Goal: Book appointment/travel/reservation

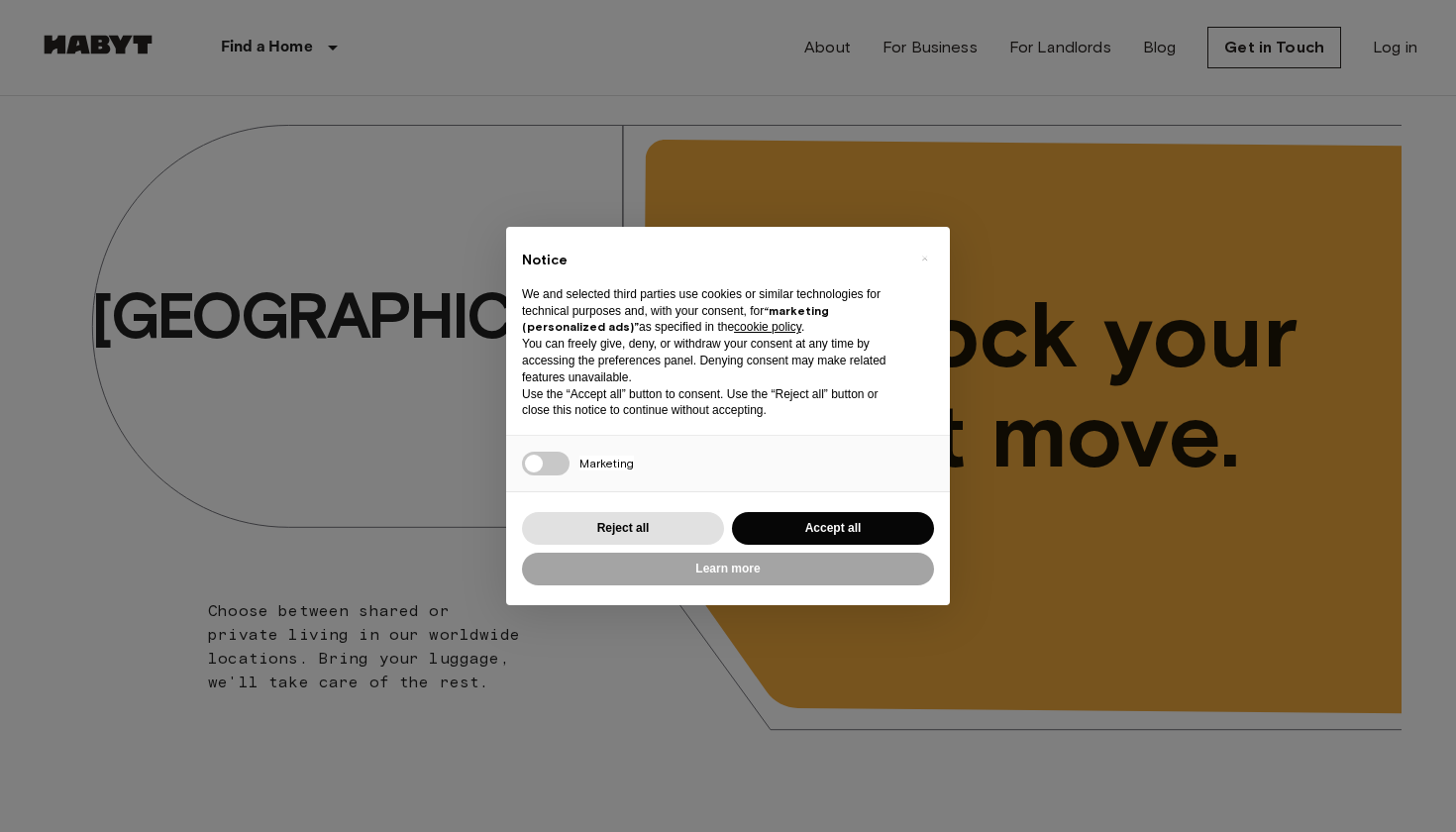
click at [806, 525] on button "Accept all" at bounding box center [833, 528] width 202 height 33
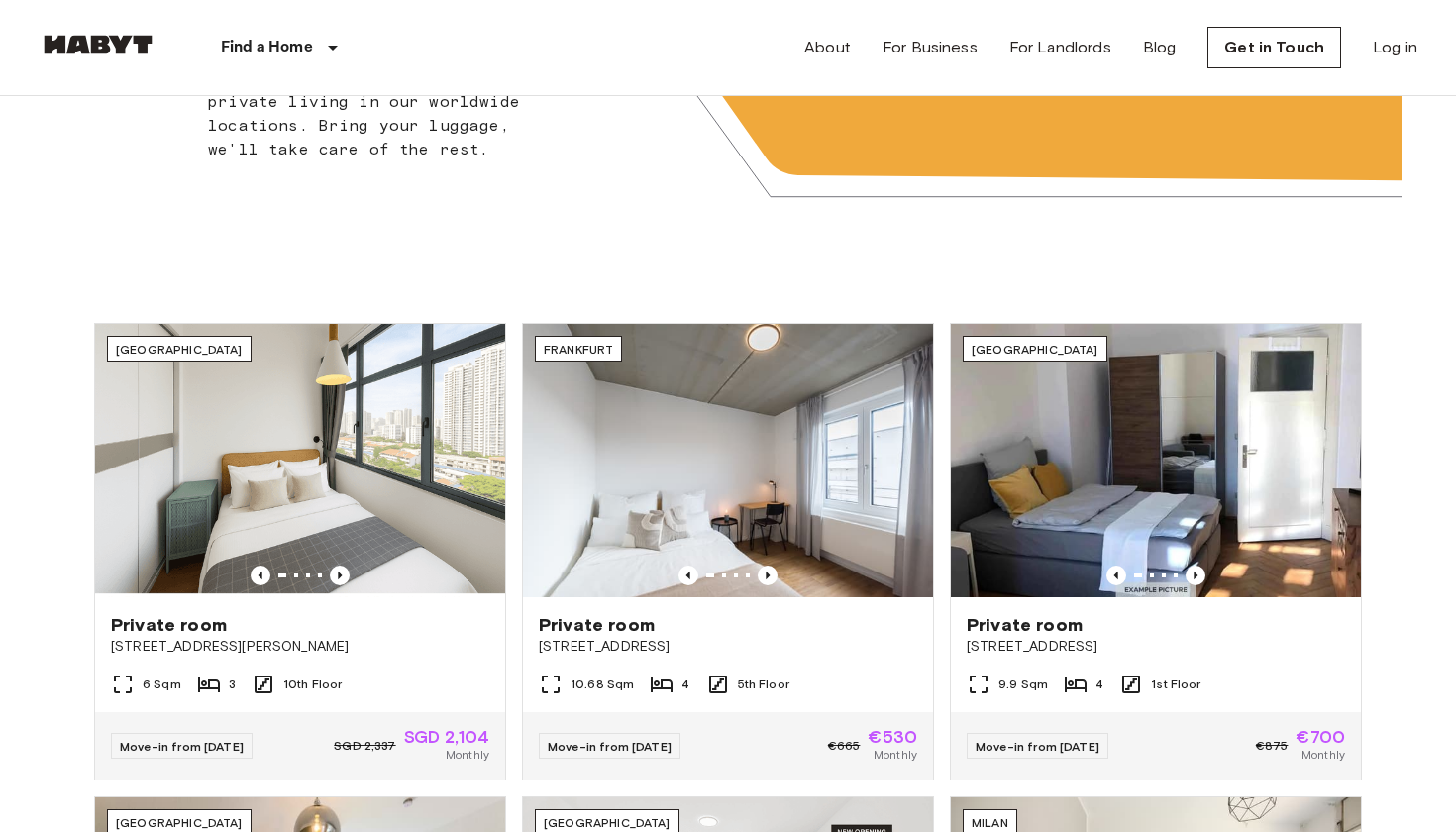
scroll to position [653, 0]
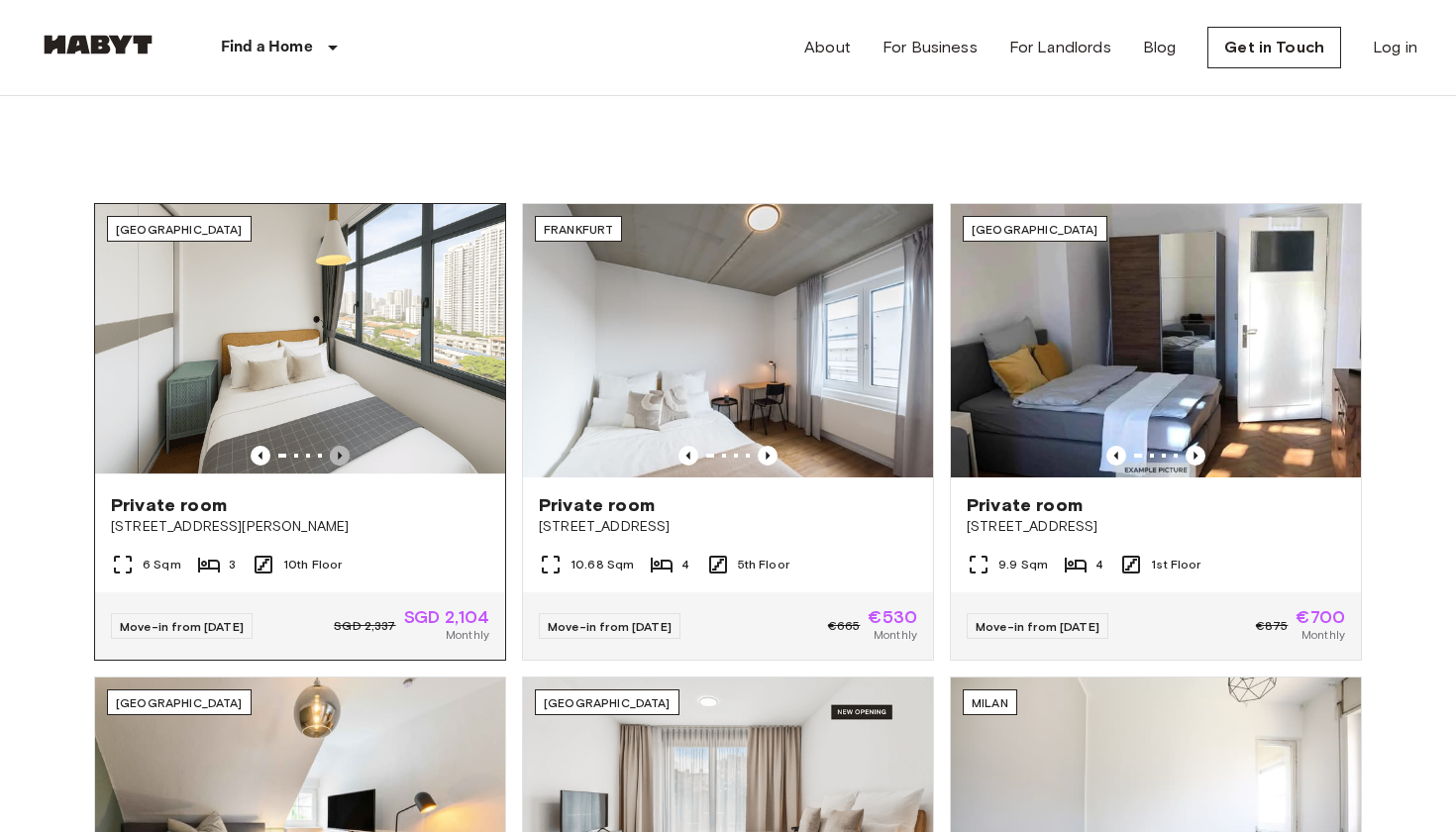
click at [338, 452] on icon "Previous image" at bounding box center [340, 456] width 20 height 20
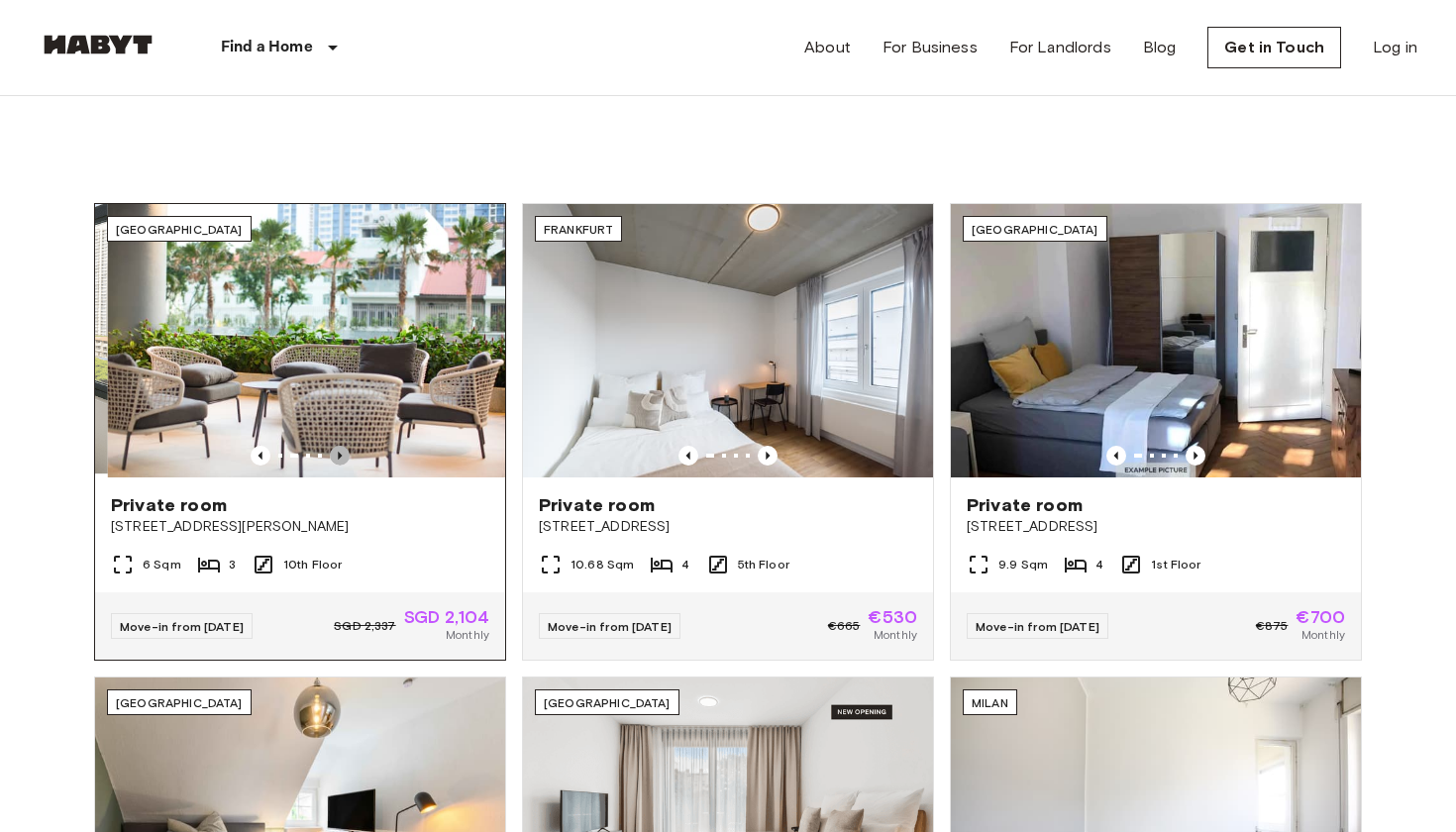
click at [338, 452] on icon "Previous image" at bounding box center [340, 456] width 20 height 20
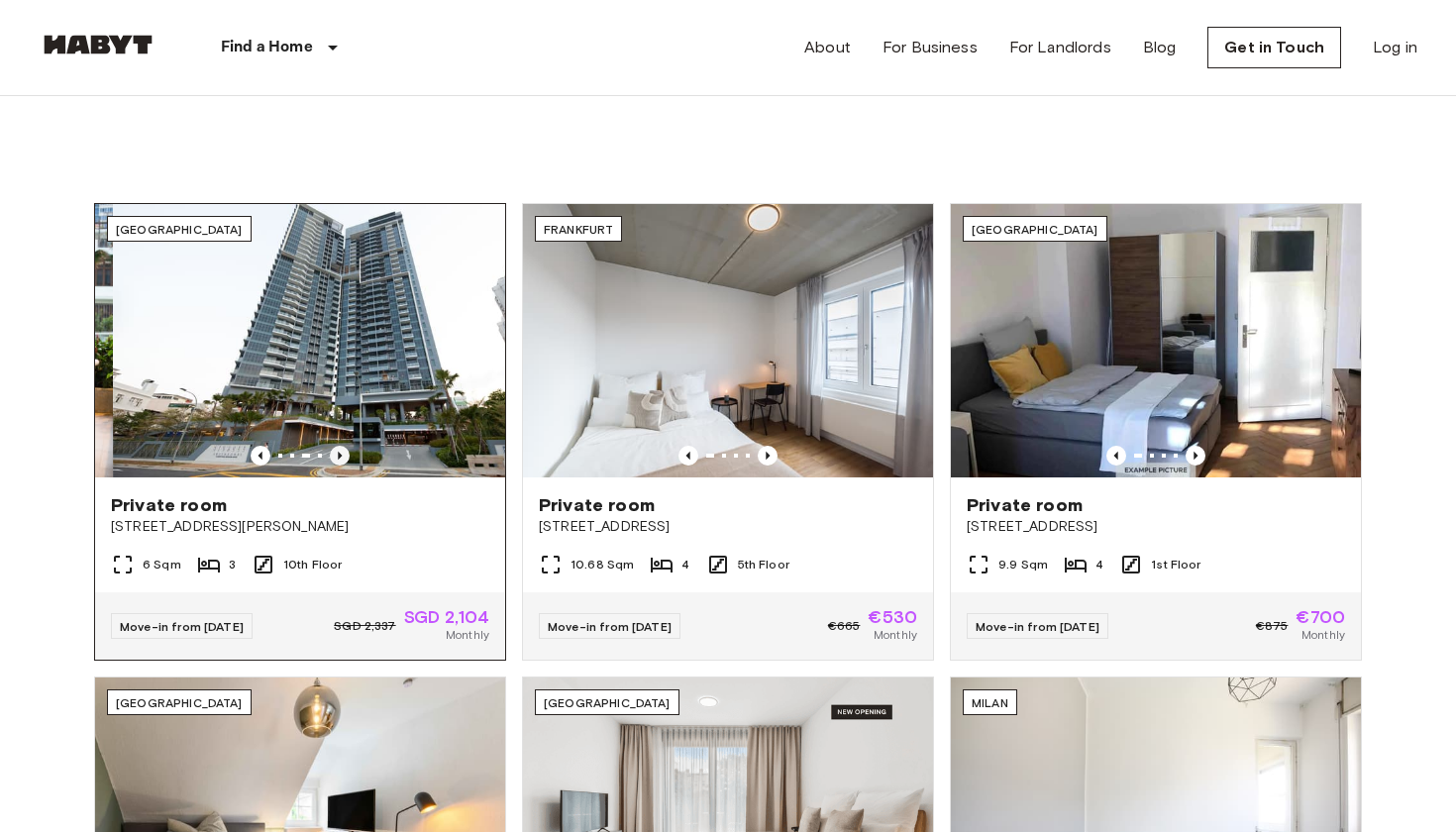
click at [338, 452] on icon "Previous image" at bounding box center [340, 456] width 20 height 20
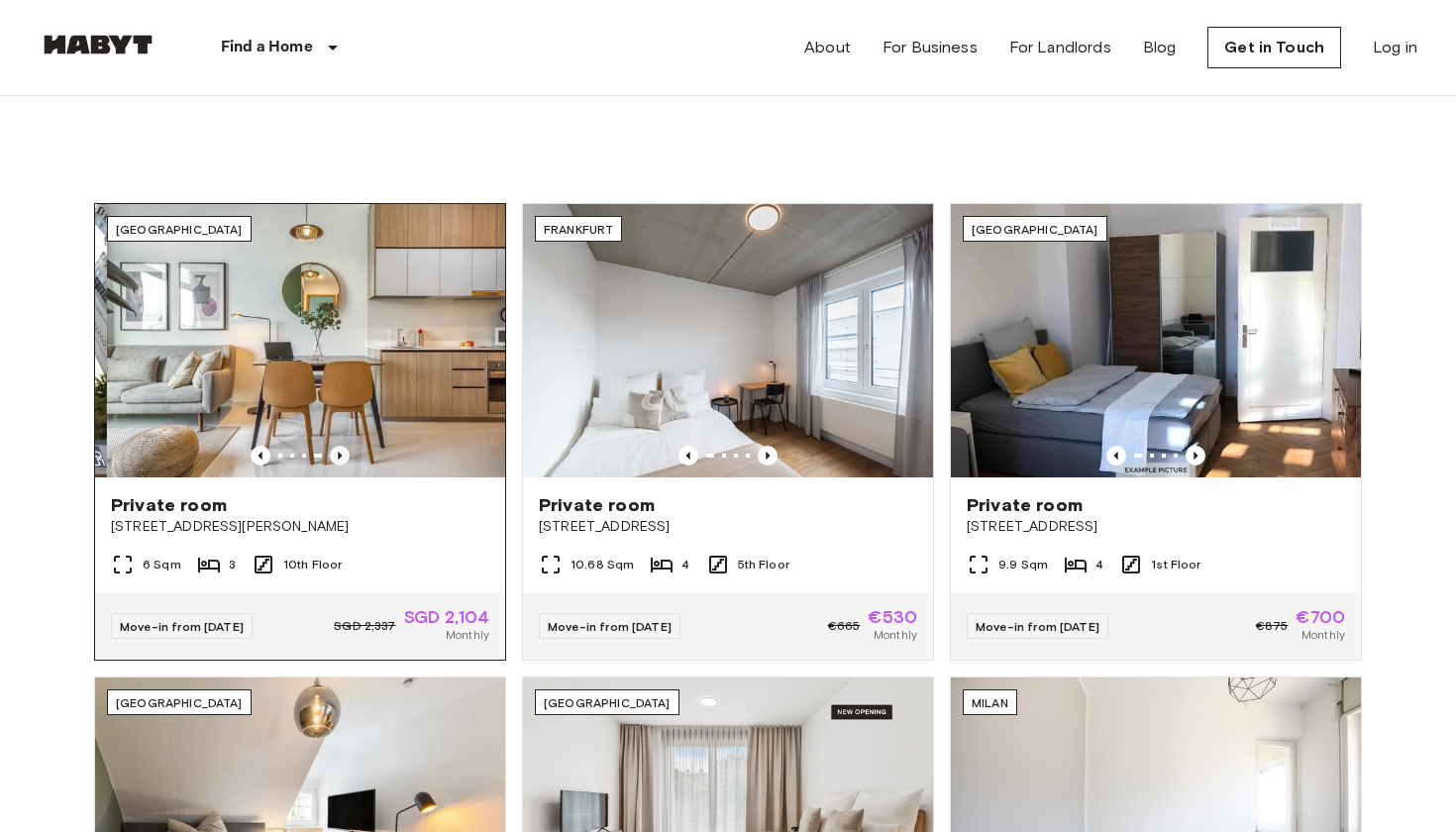
click at [338, 452] on icon "Previous image" at bounding box center [340, 456] width 20 height 20
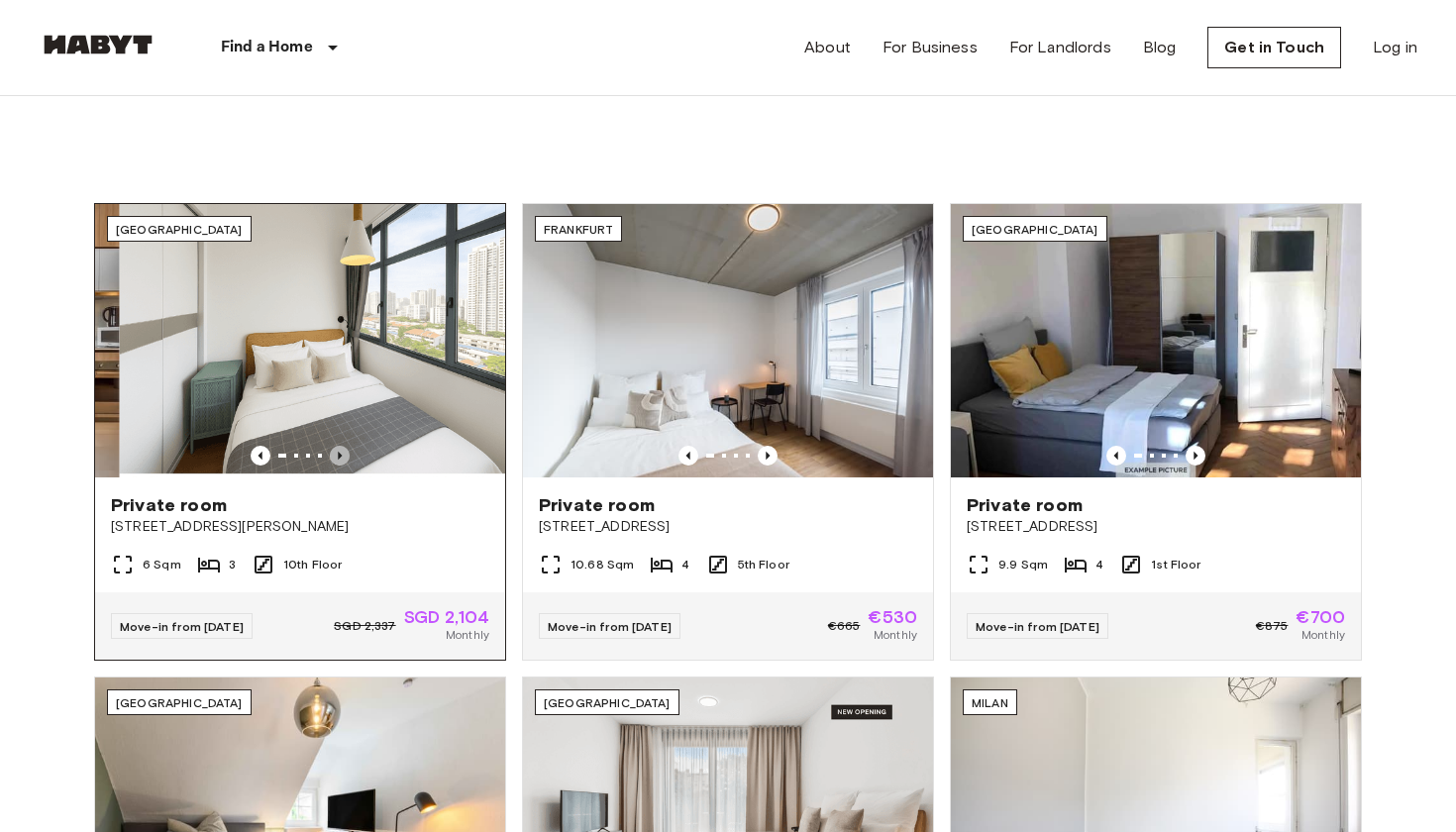
click at [338, 452] on icon "Previous image" at bounding box center [340, 456] width 20 height 20
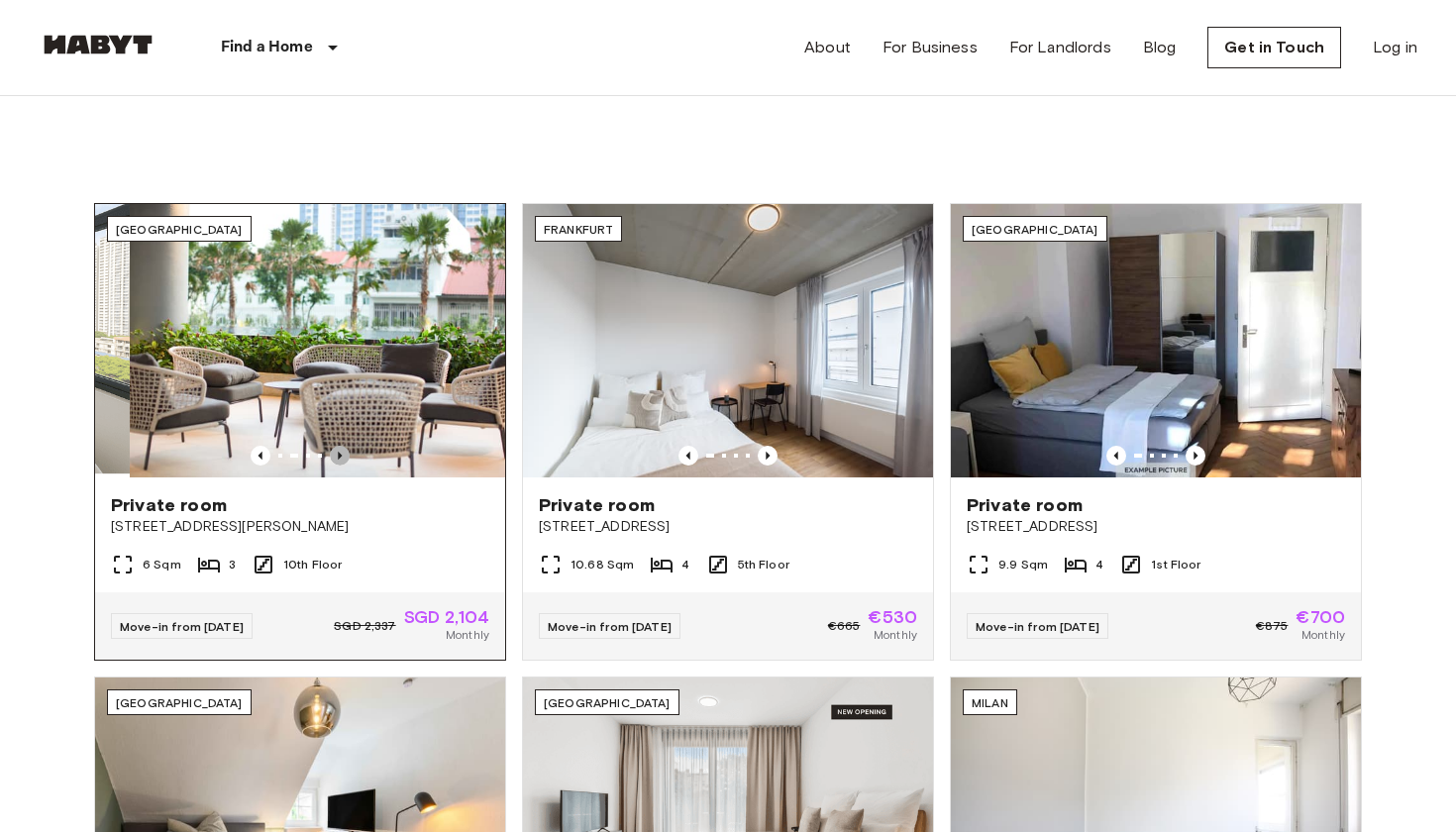
click at [338, 452] on icon "Previous image" at bounding box center [340, 456] width 20 height 20
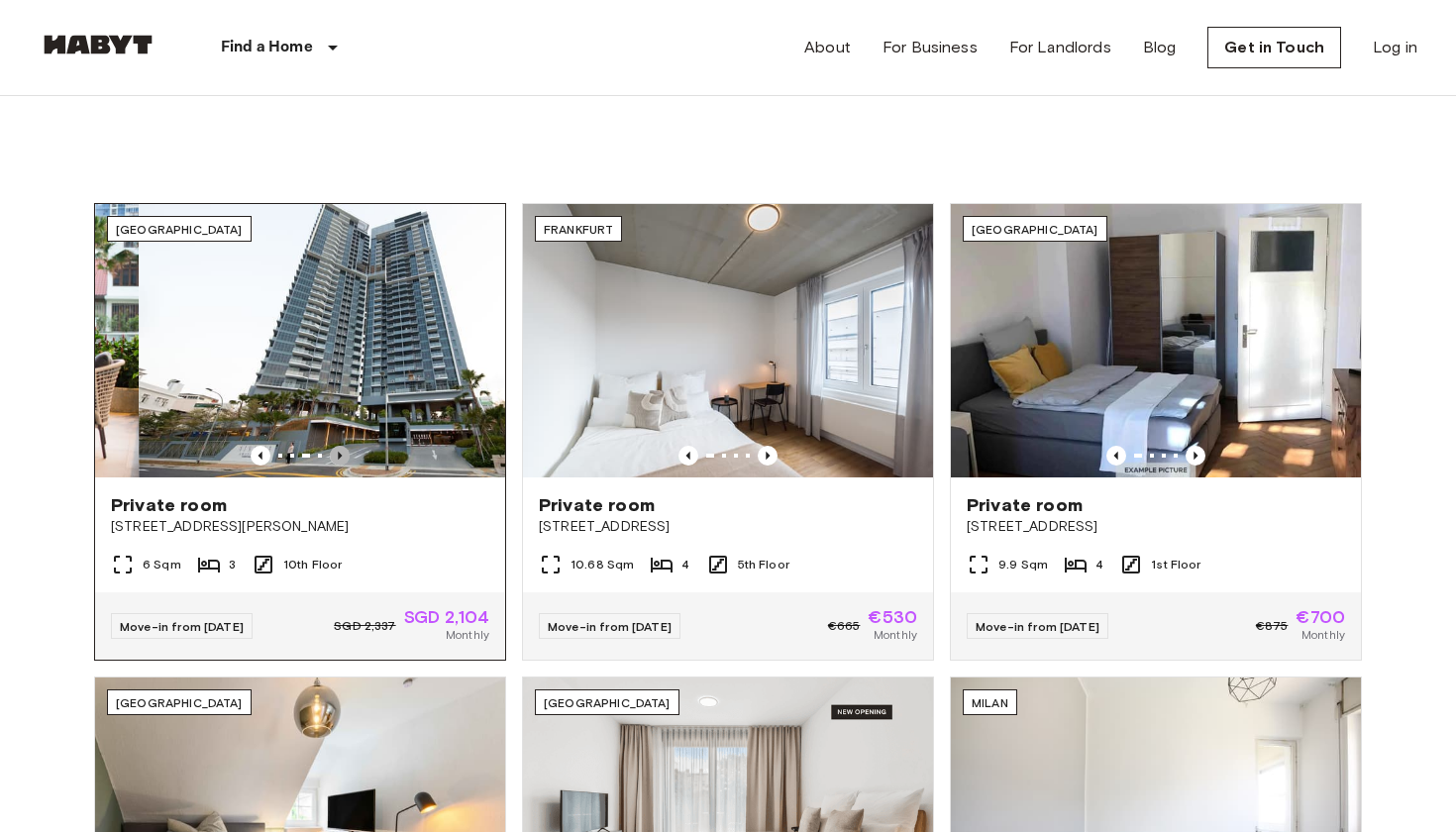
click at [338, 452] on icon "Previous image" at bounding box center [340, 456] width 20 height 20
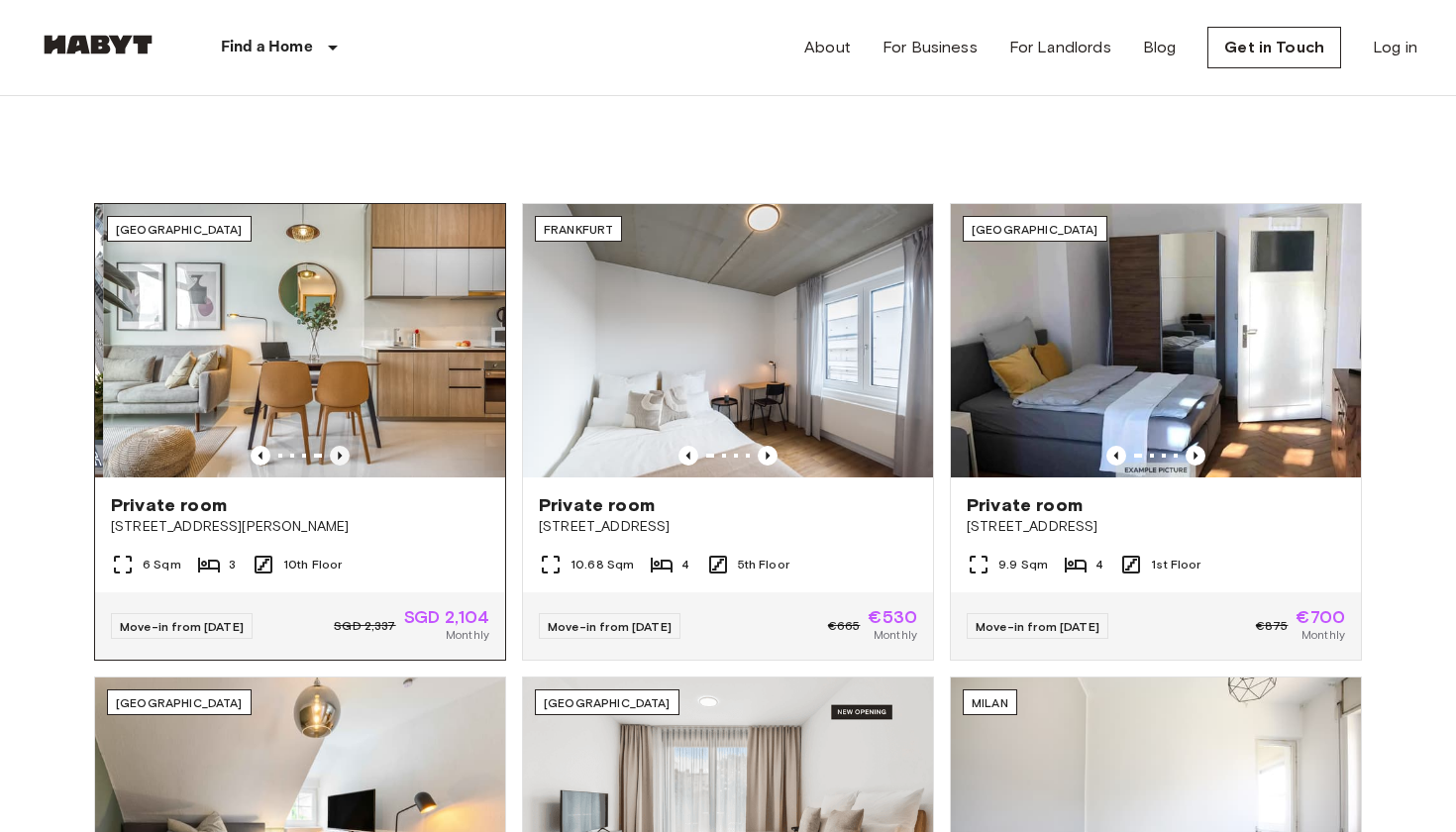
click at [338, 452] on icon "Previous image" at bounding box center [340, 456] width 20 height 20
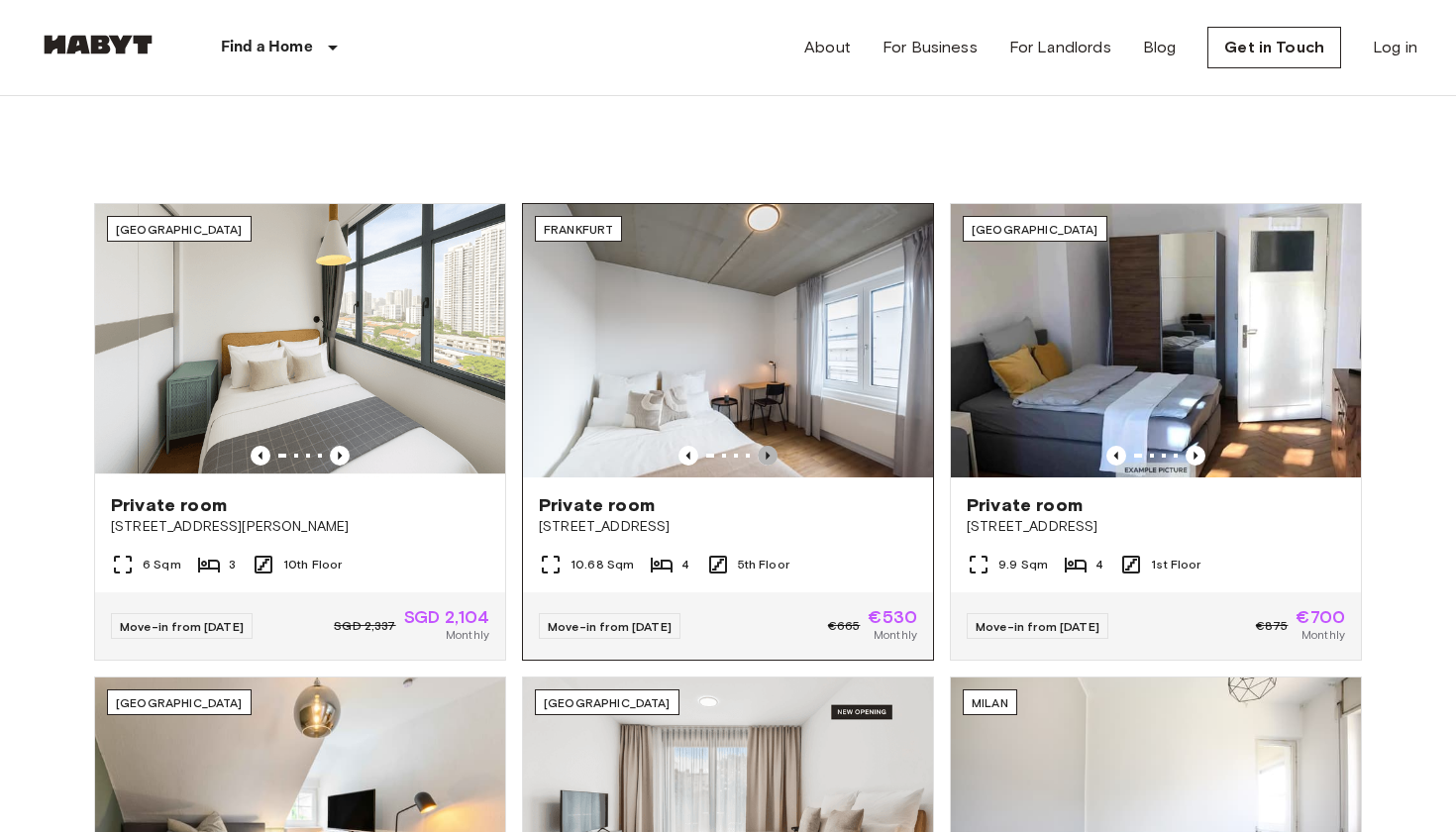
click at [771, 457] on icon "Previous image" at bounding box center [768, 456] width 20 height 20
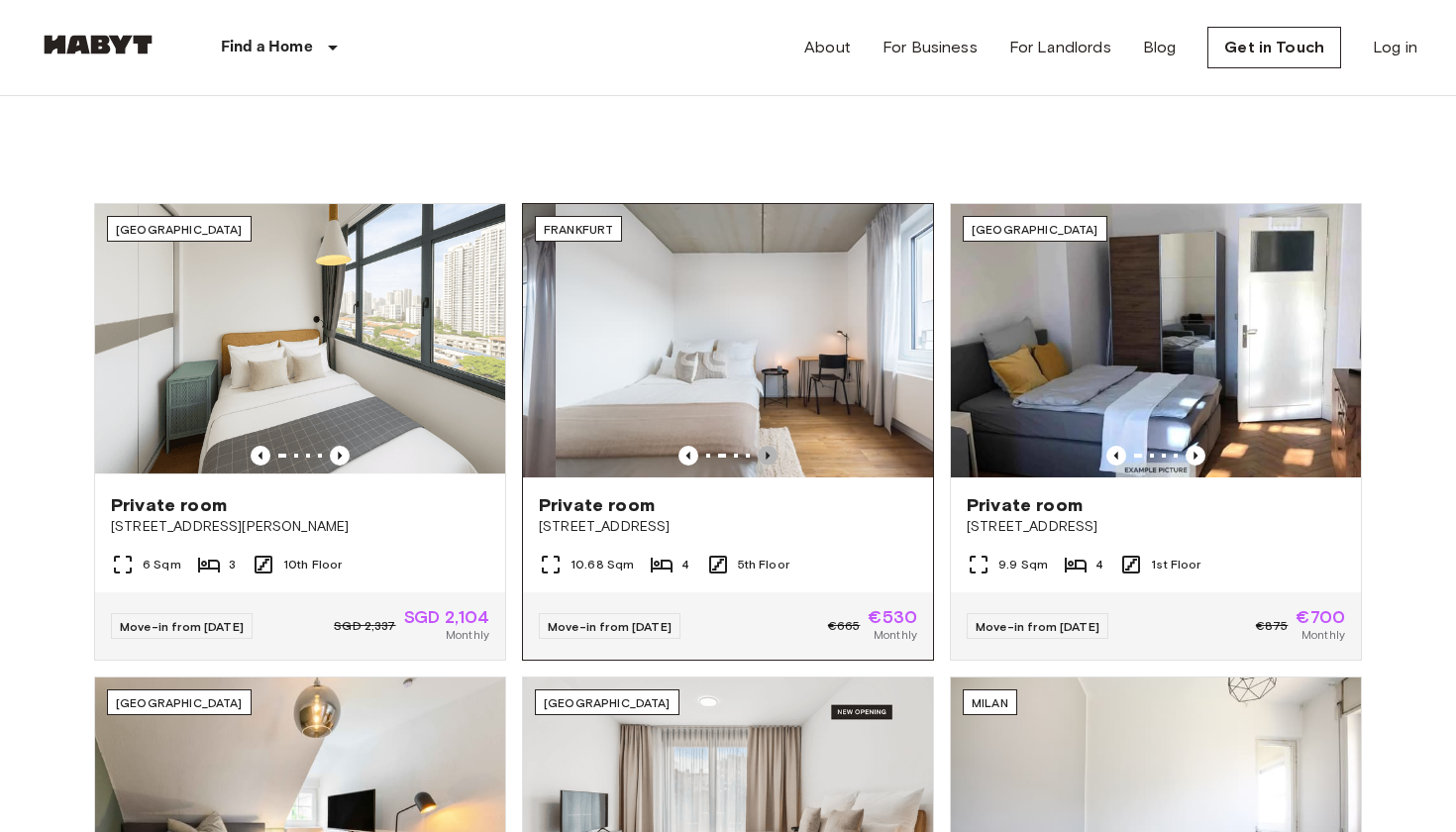
click at [771, 457] on icon "Previous image" at bounding box center [768, 456] width 20 height 20
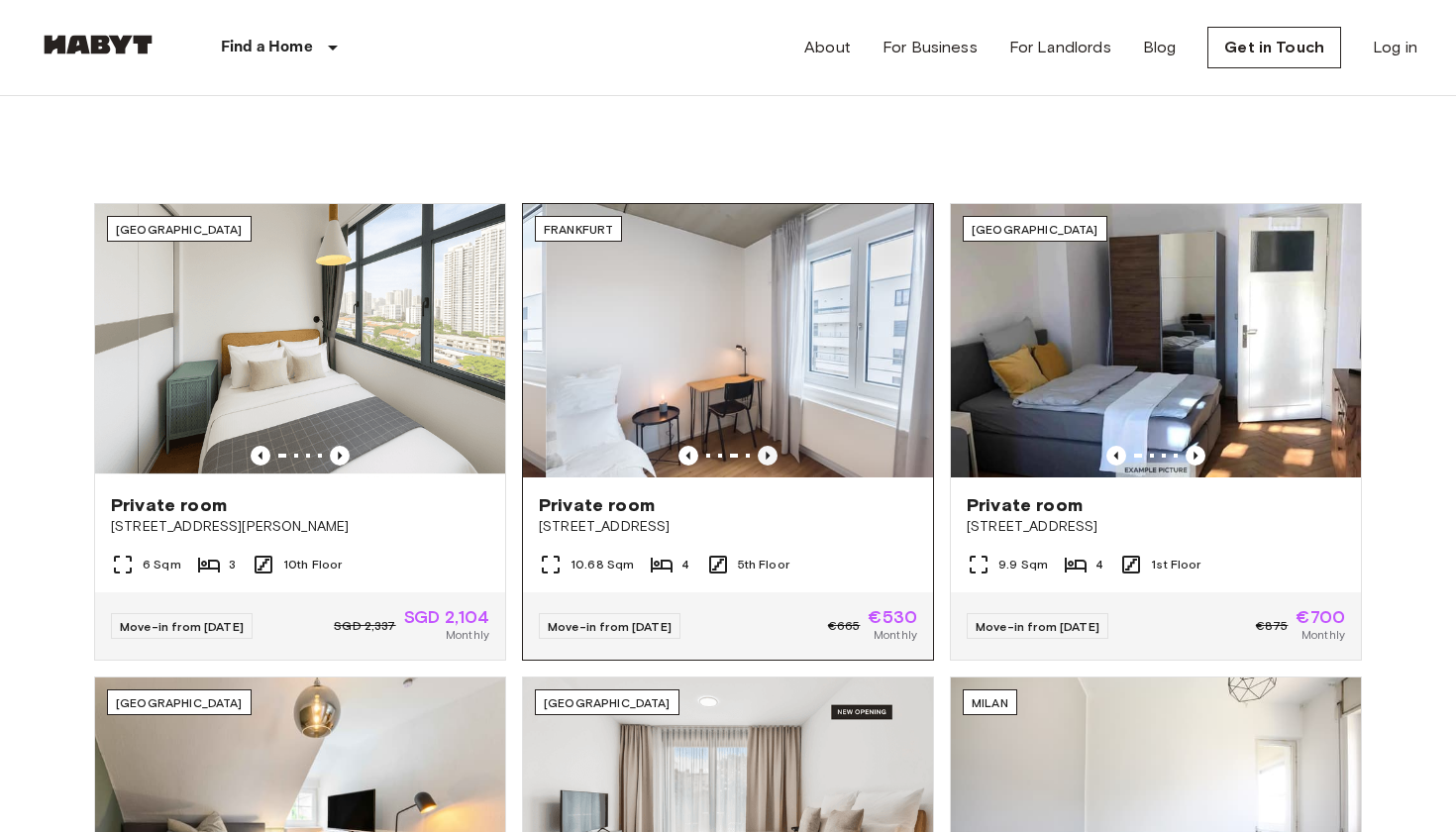
scroll to position [1185, 0]
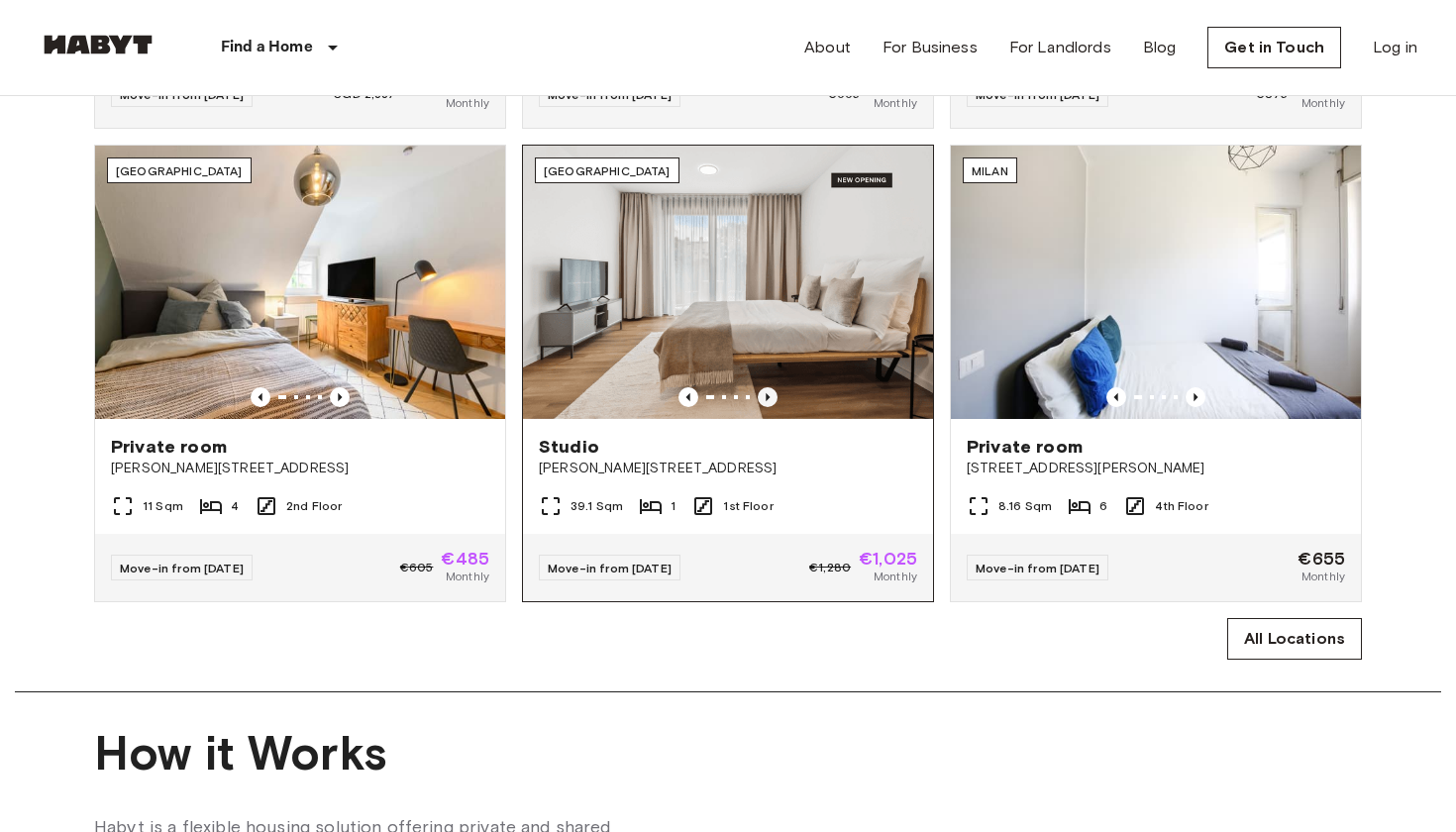
click at [766, 402] on icon "Previous image" at bounding box center [768, 397] width 20 height 20
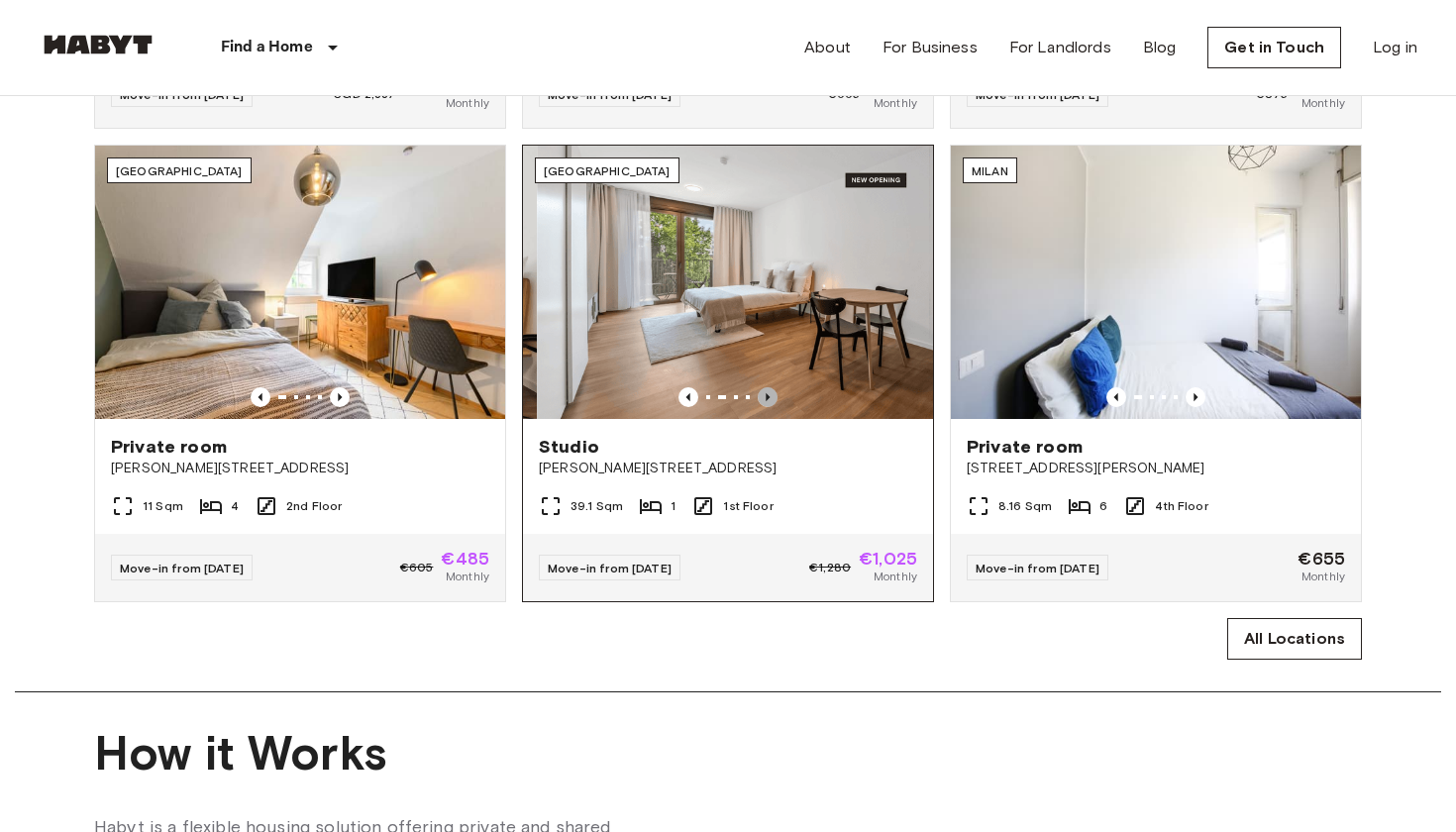
click at [766, 402] on icon "Previous image" at bounding box center [768, 397] width 20 height 20
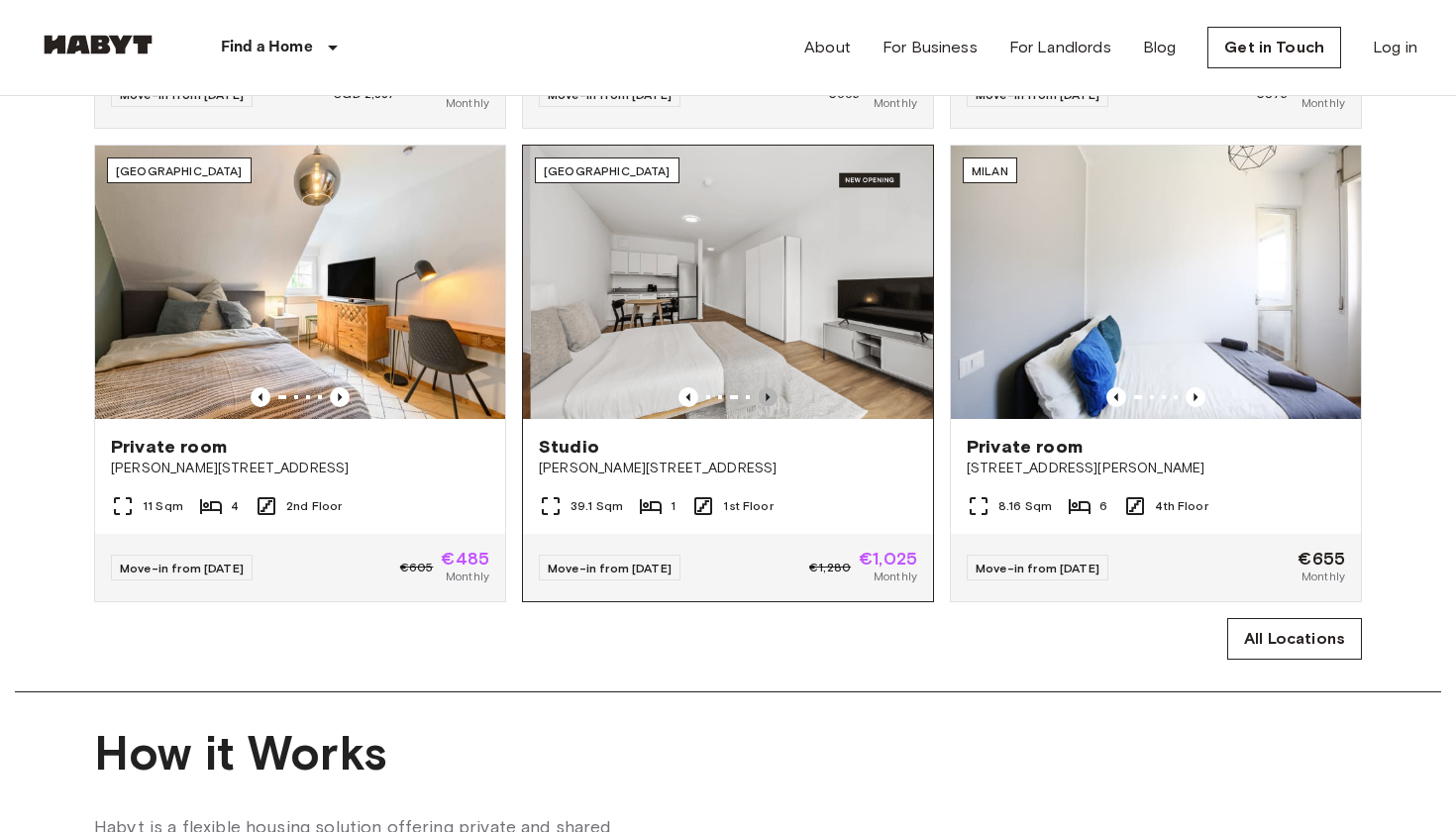
click at [766, 402] on icon "Previous image" at bounding box center [768, 397] width 20 height 20
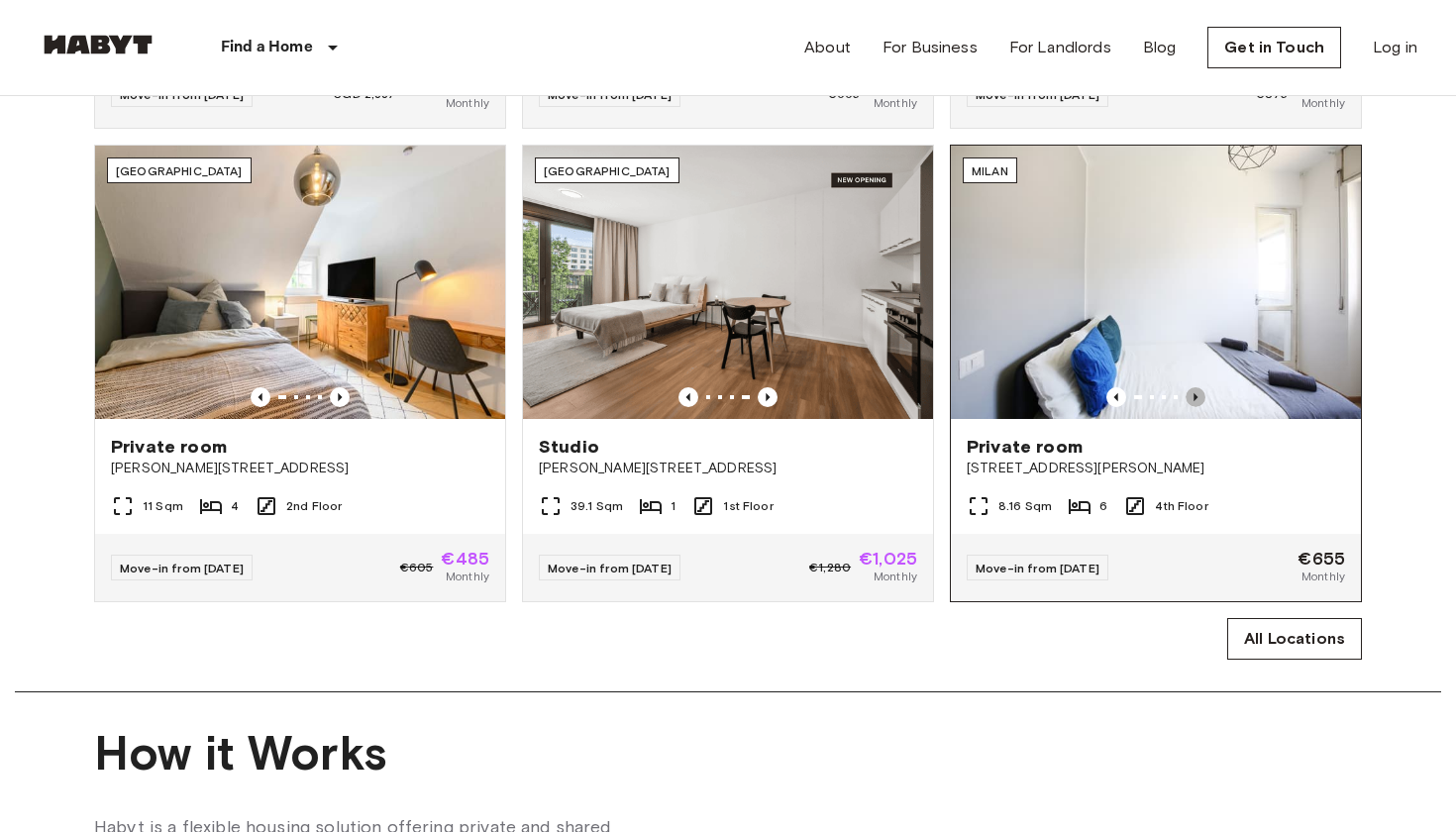
click at [1201, 396] on icon "Previous image" at bounding box center [1196, 397] width 20 height 20
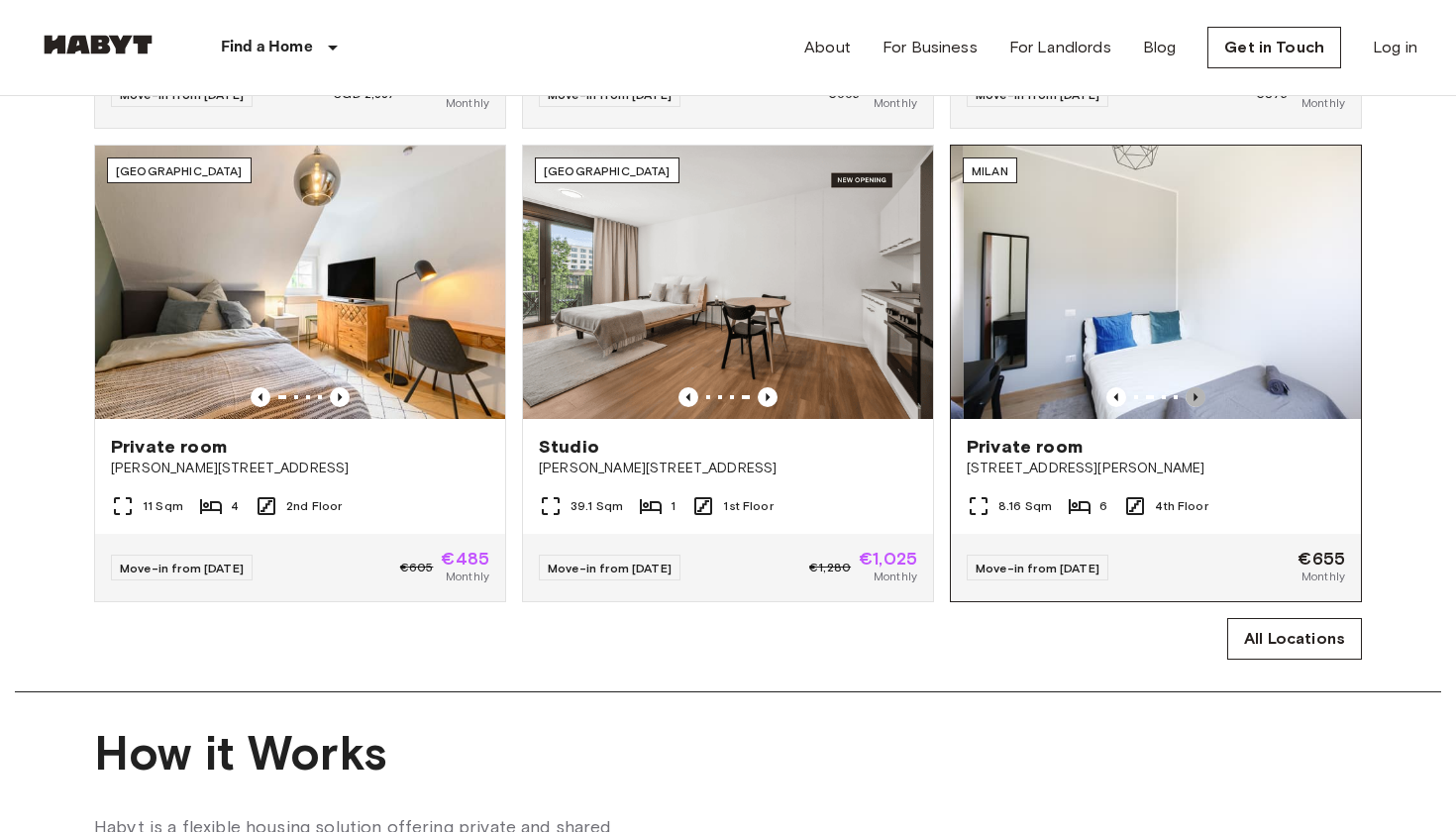
click at [1201, 396] on icon "Previous image" at bounding box center [1196, 397] width 20 height 20
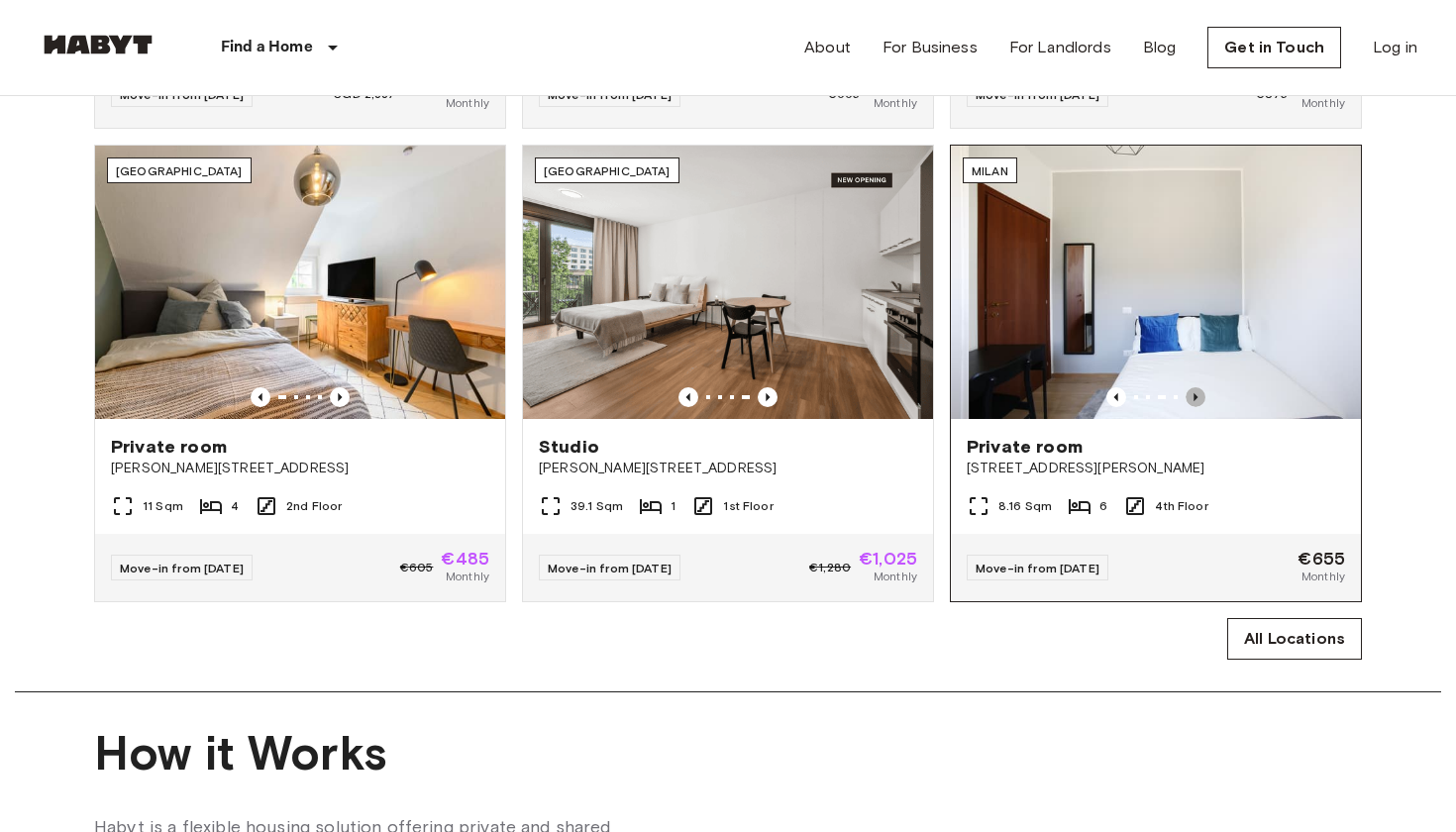
click at [1201, 396] on icon "Previous image" at bounding box center [1196, 397] width 20 height 20
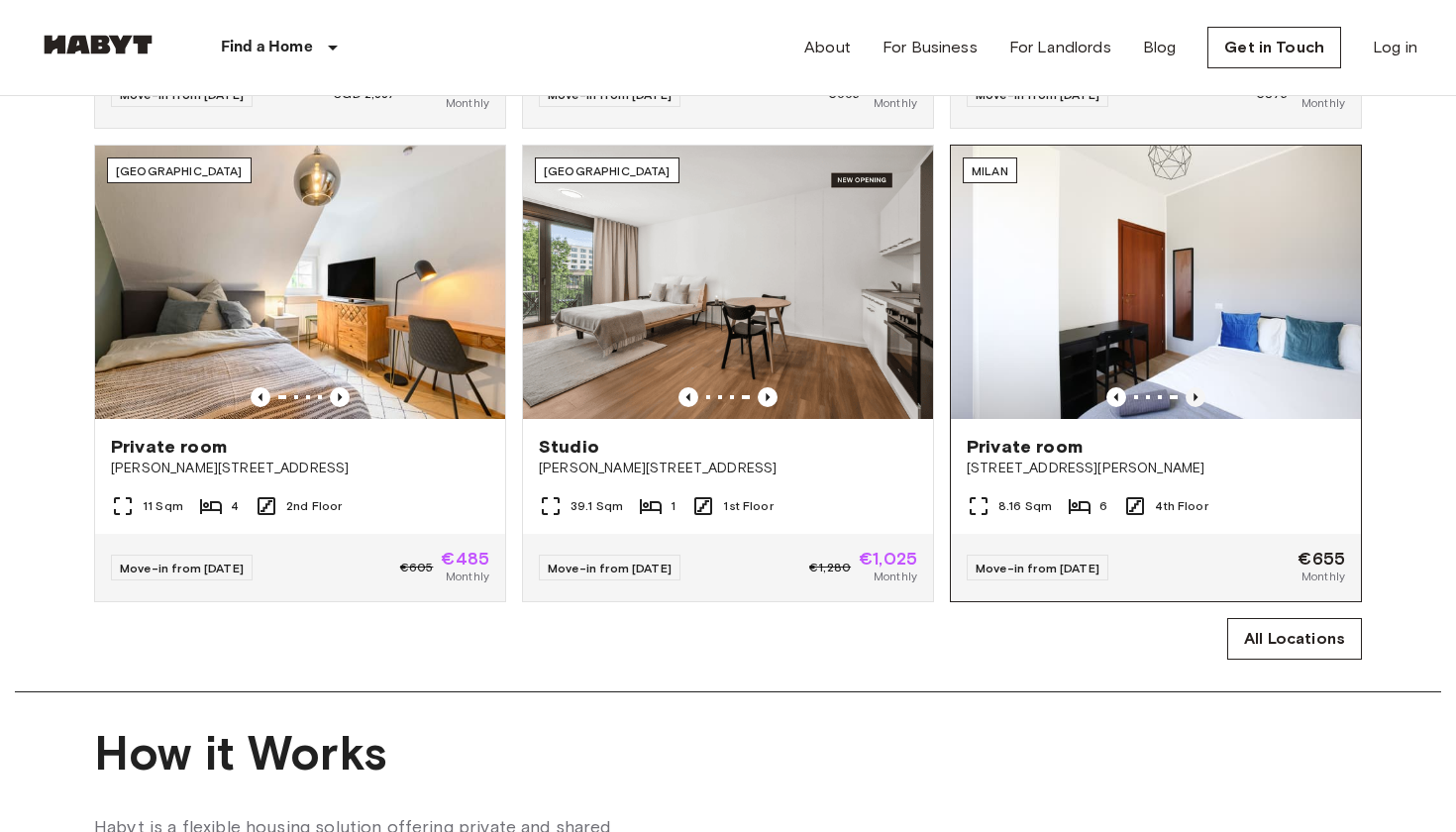
click at [1201, 396] on icon "Previous image" at bounding box center [1196, 397] width 20 height 20
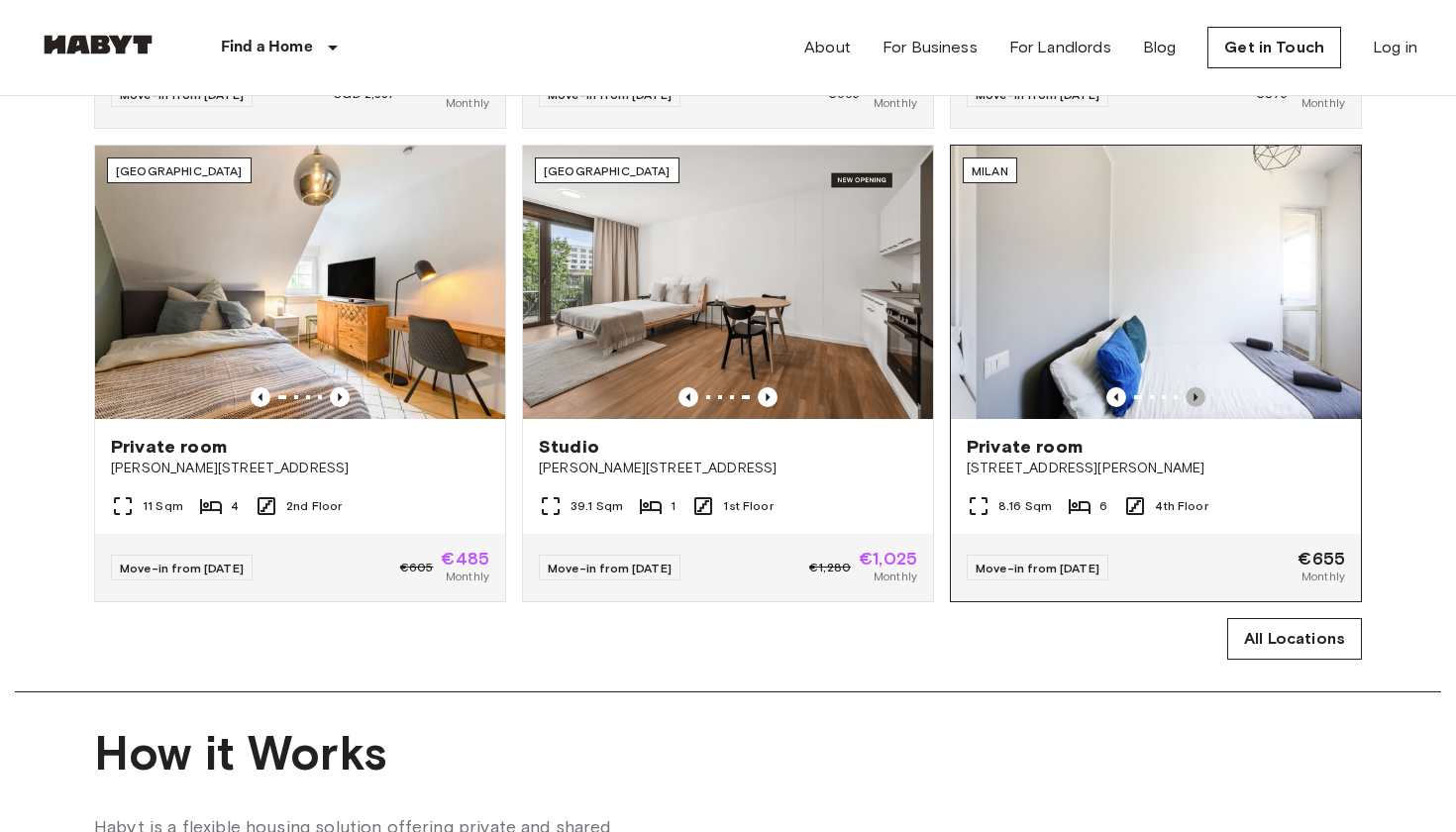
click at [1200, 396] on icon "Previous image" at bounding box center [1196, 397] width 20 height 20
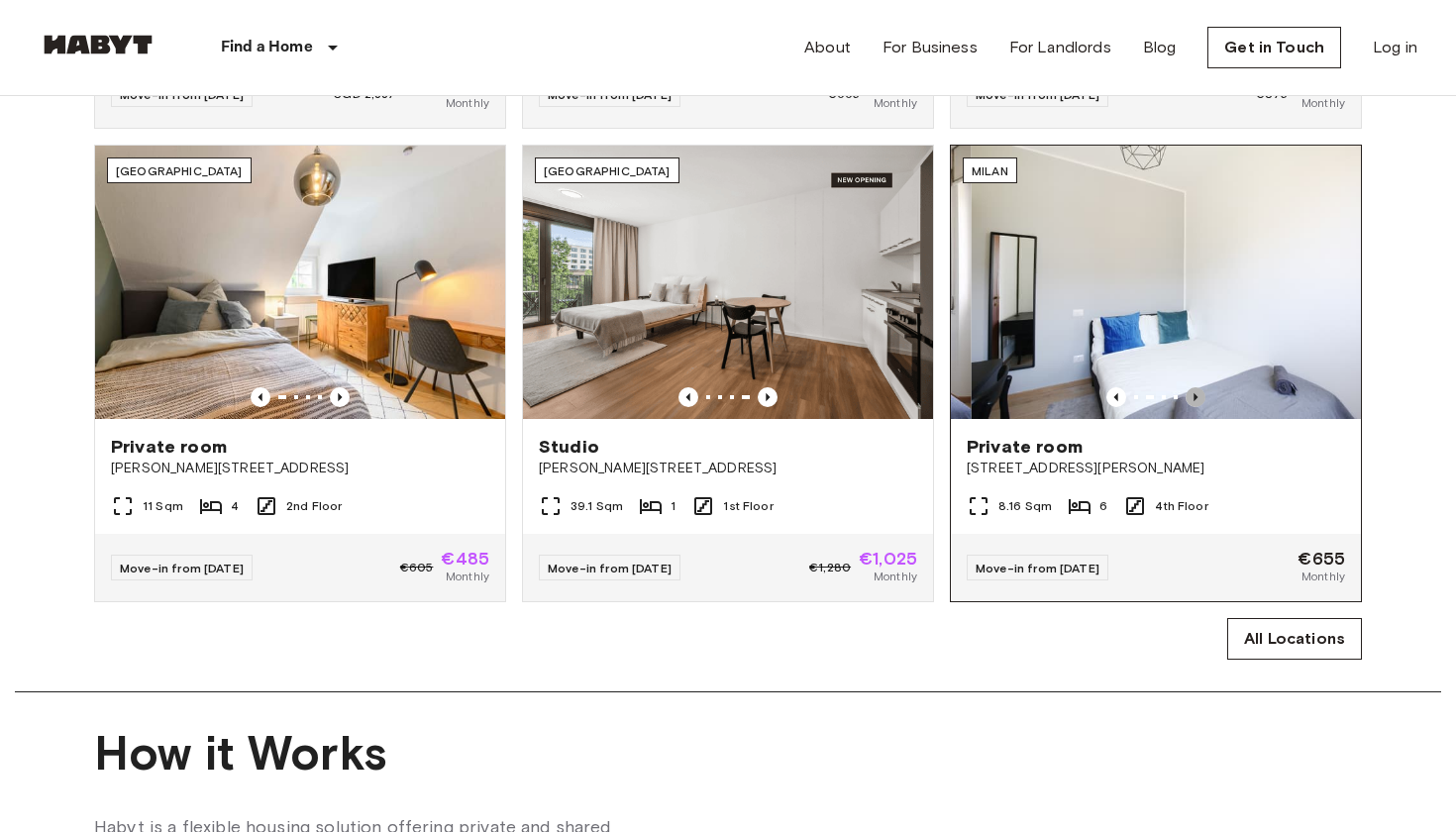
click at [1200, 396] on icon "Previous image" at bounding box center [1196, 397] width 20 height 20
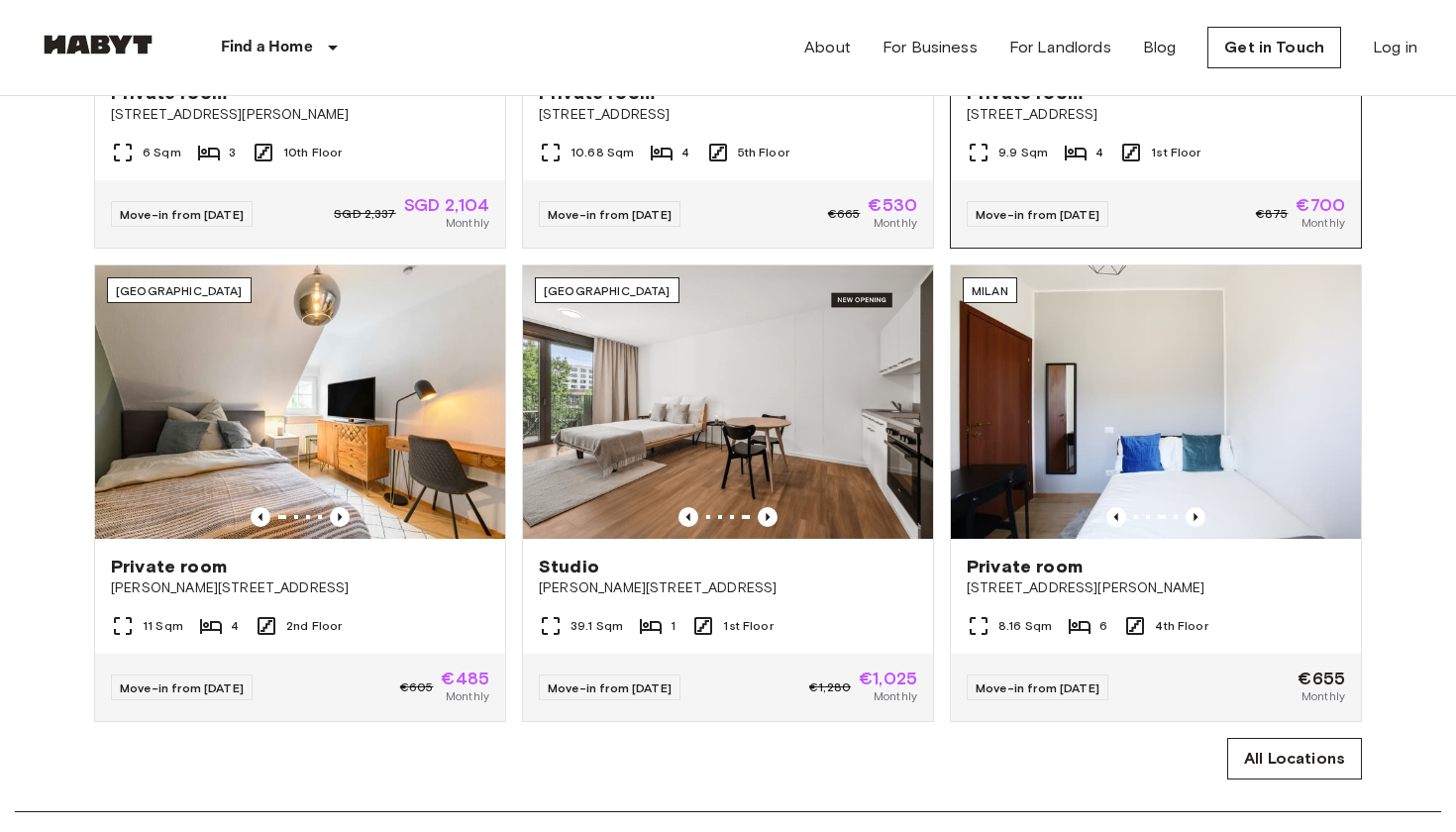
scroll to position [1269, 0]
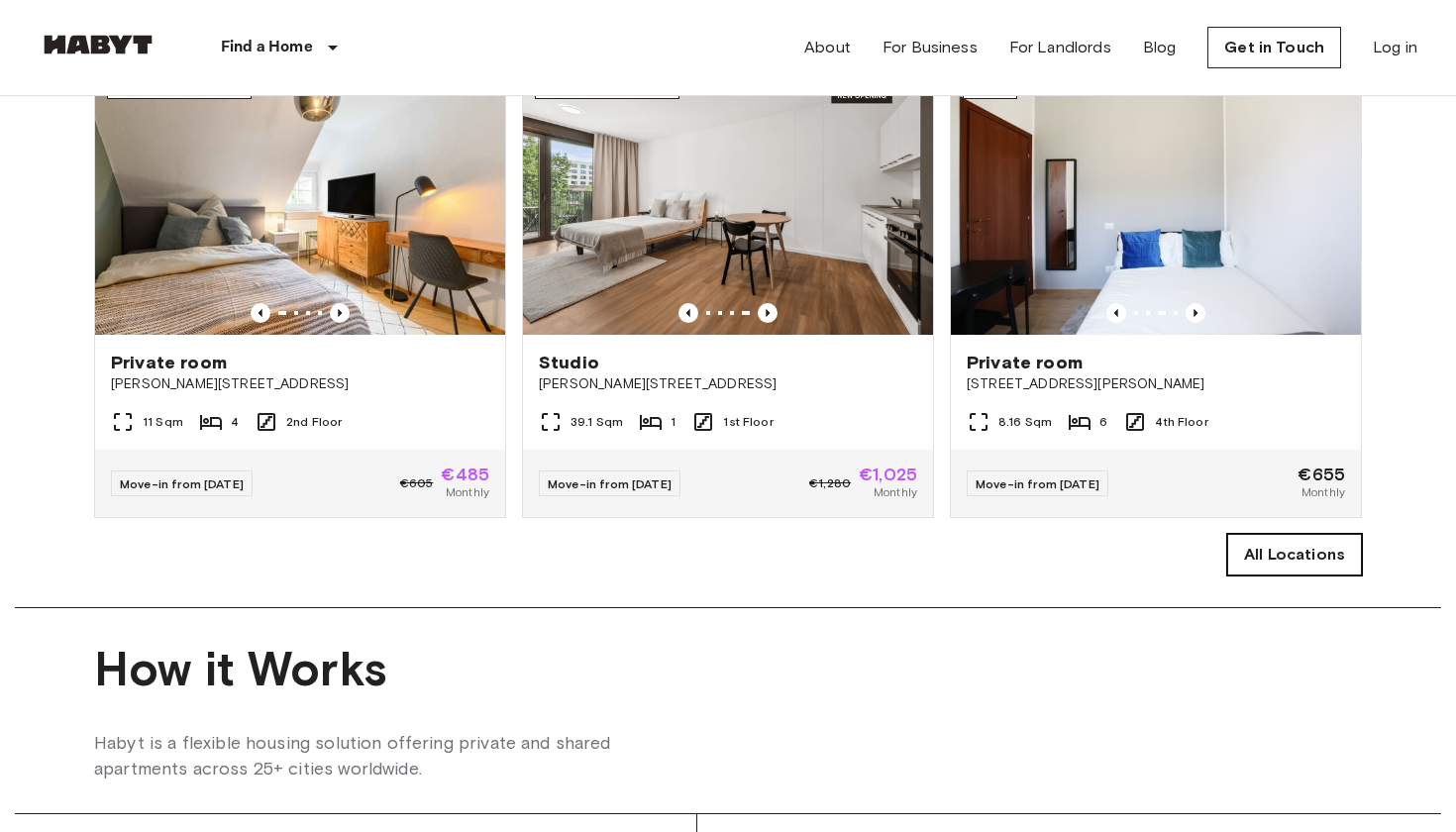
click at [1260, 543] on link "All Locations" at bounding box center [1294, 555] width 135 height 42
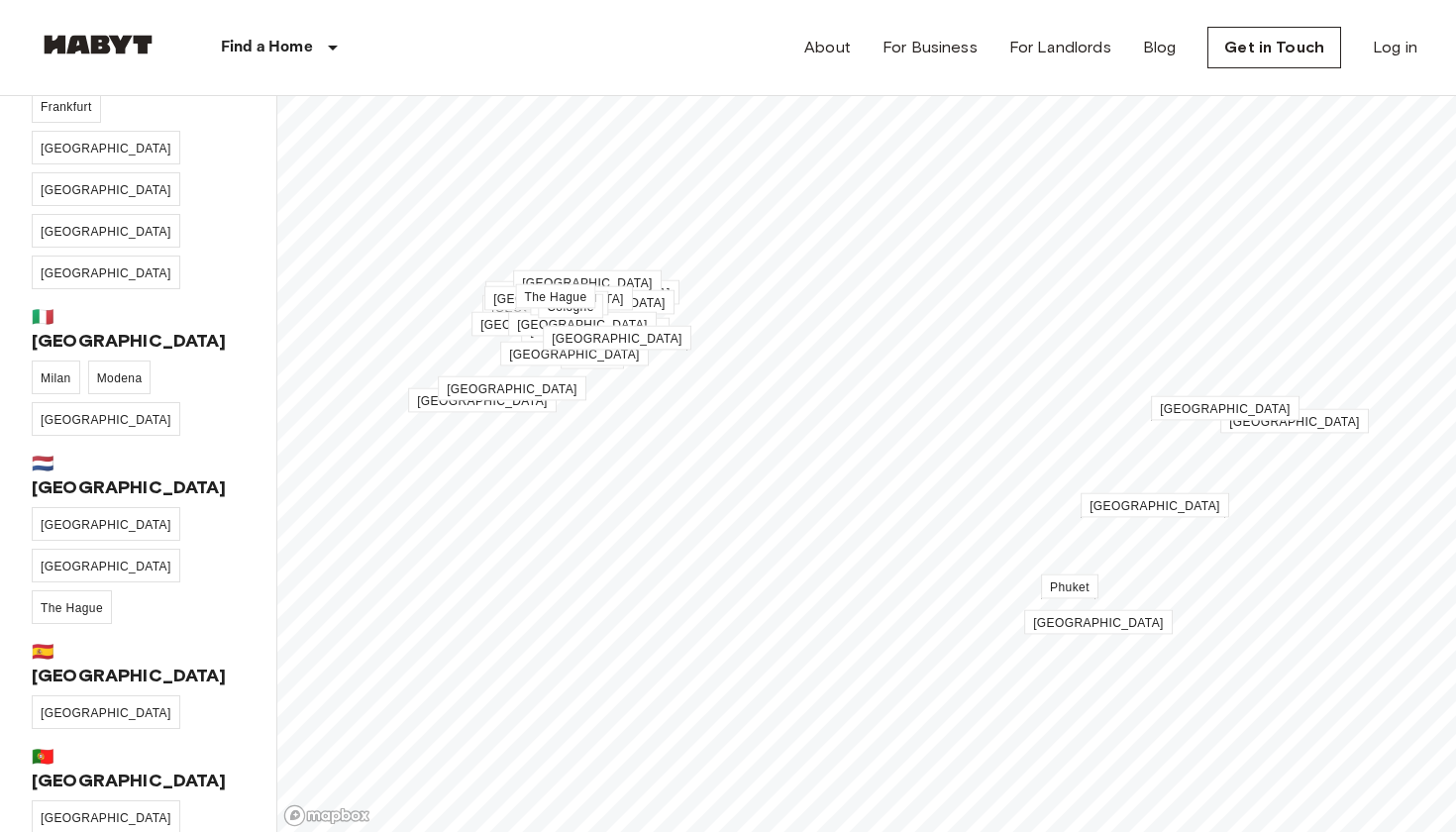
scroll to position [491, 0]
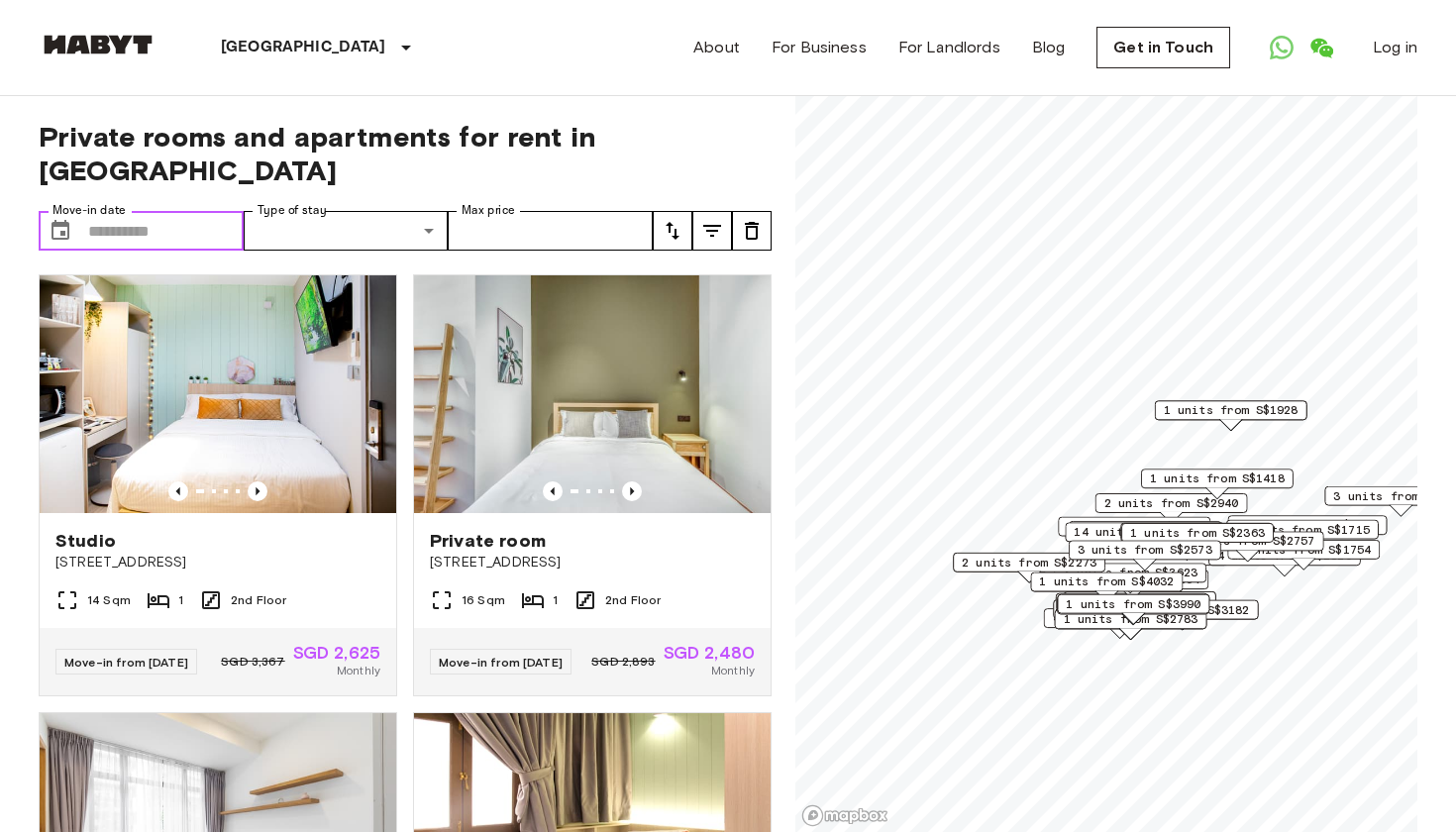
click at [156, 244] on input "Move-in date" at bounding box center [166, 231] width 156 height 40
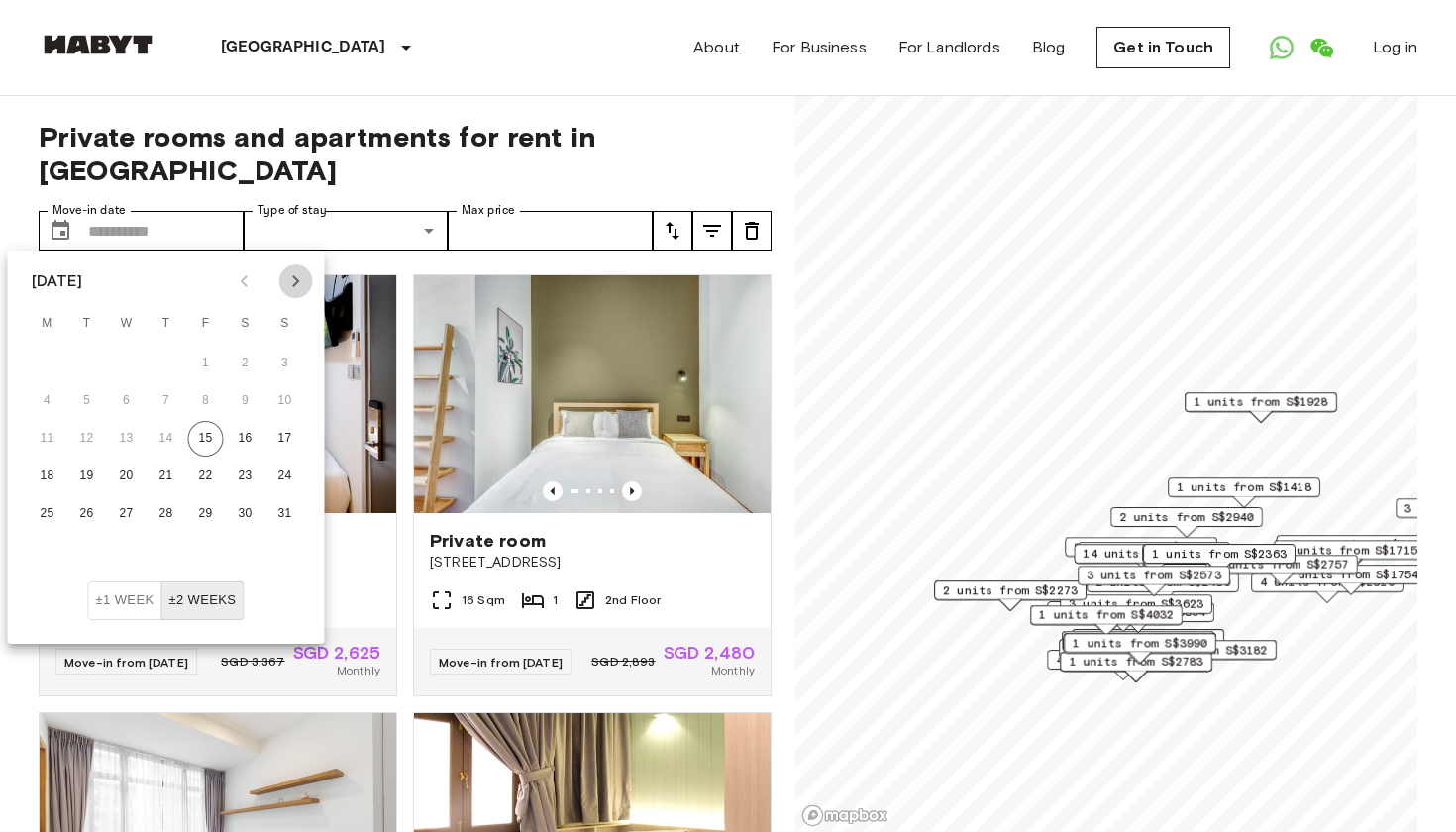
click at [293, 293] on button "Next month" at bounding box center [296, 281] width 34 height 34
click at [280, 363] on button "7" at bounding box center [285, 364] width 36 height 36
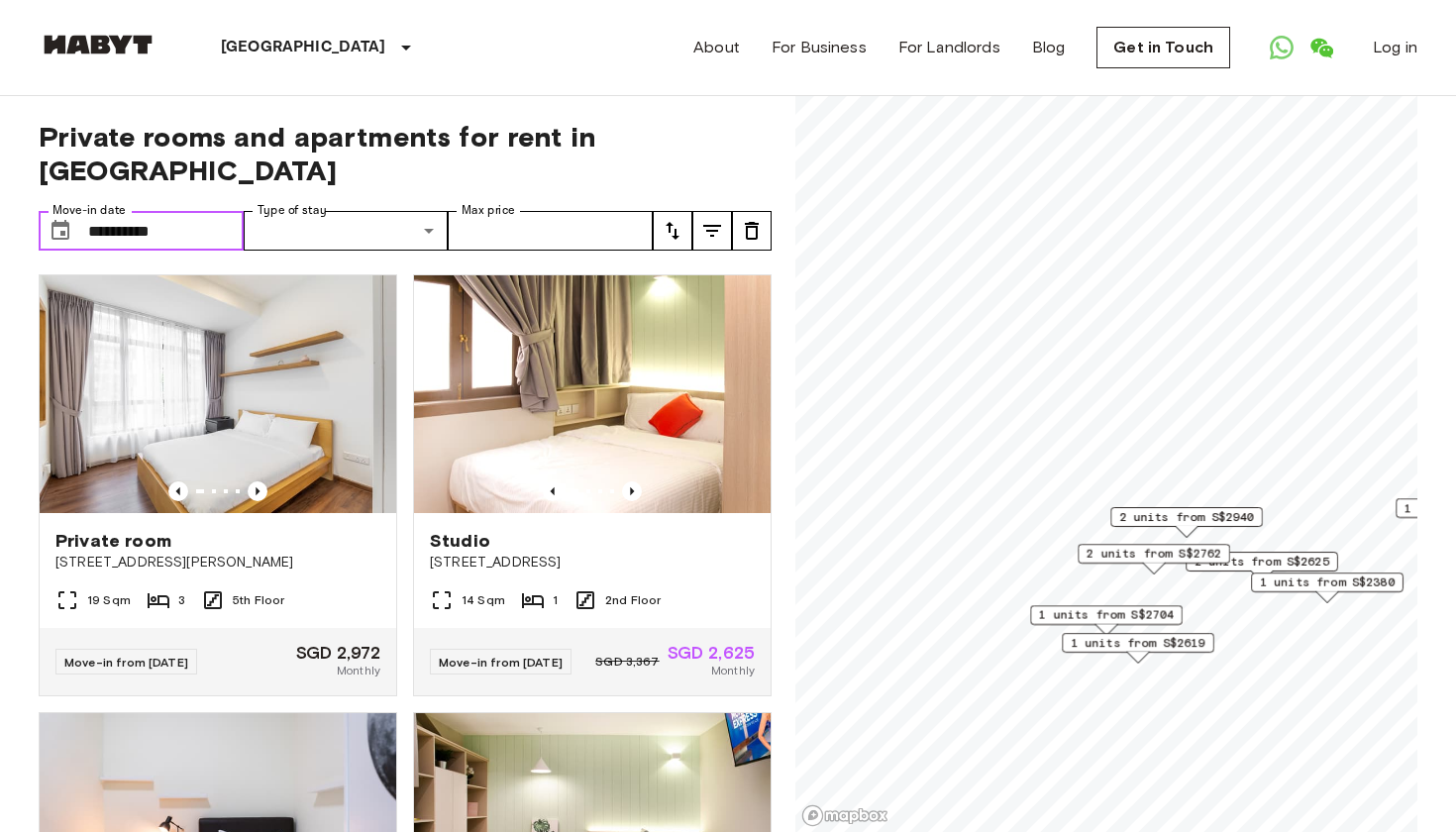
type input "**********"
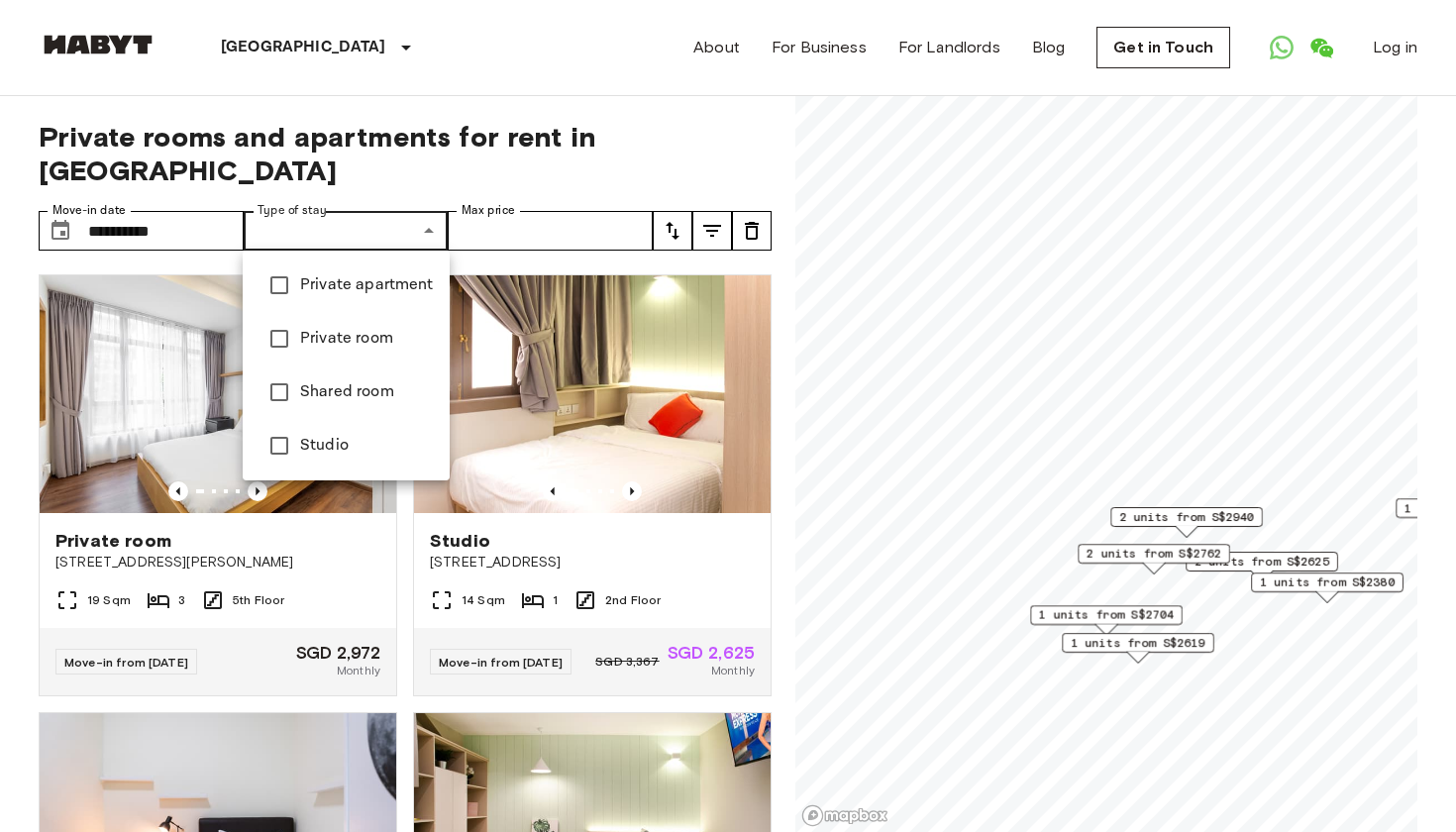
click at [368, 336] on span "Private room" at bounding box center [367, 339] width 134 height 24
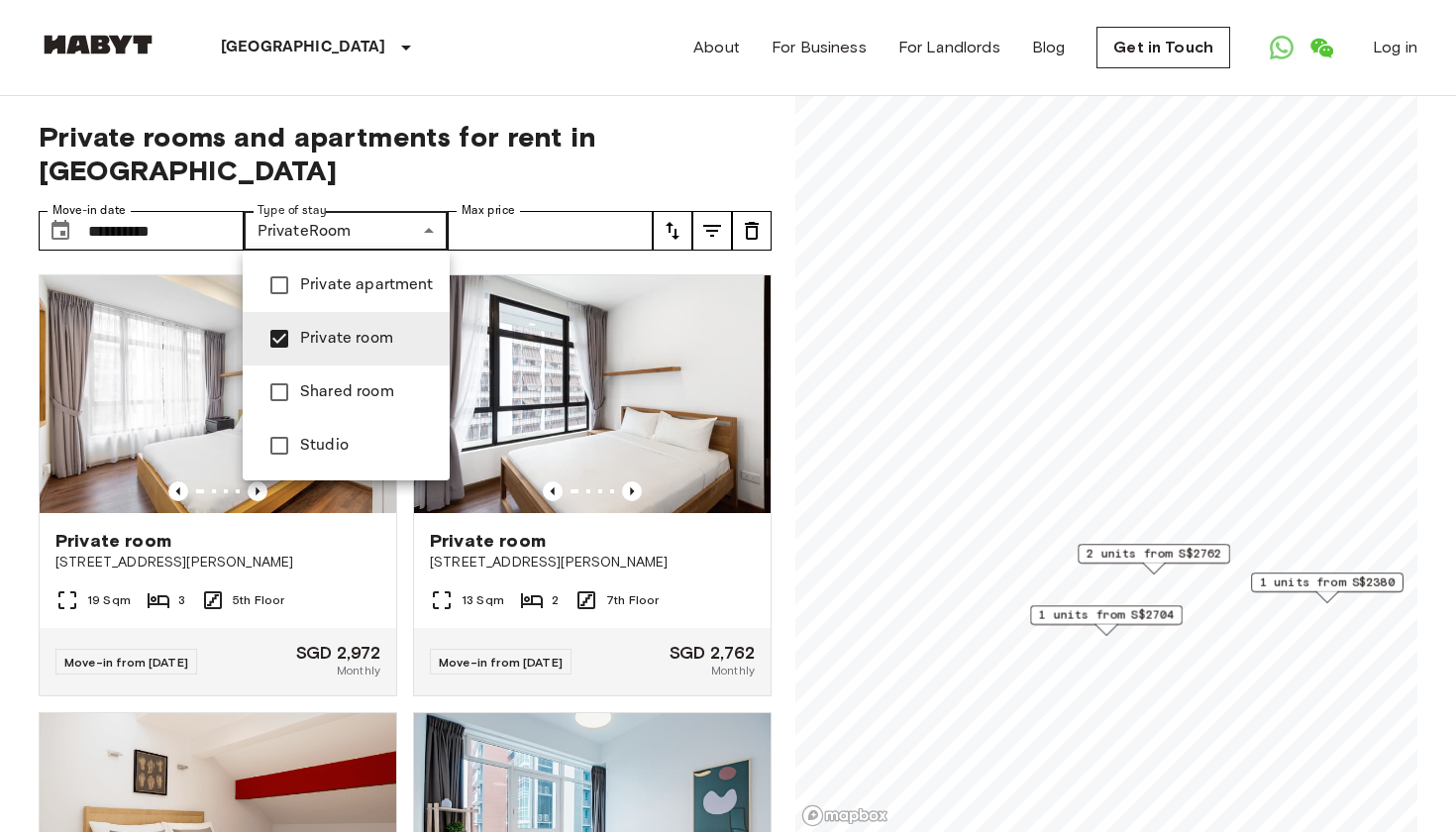
click at [370, 295] on span "Private apartment" at bounding box center [367, 285] width 134 height 24
type input "**********"
click at [546, 234] on div at bounding box center [728, 416] width 1456 height 832
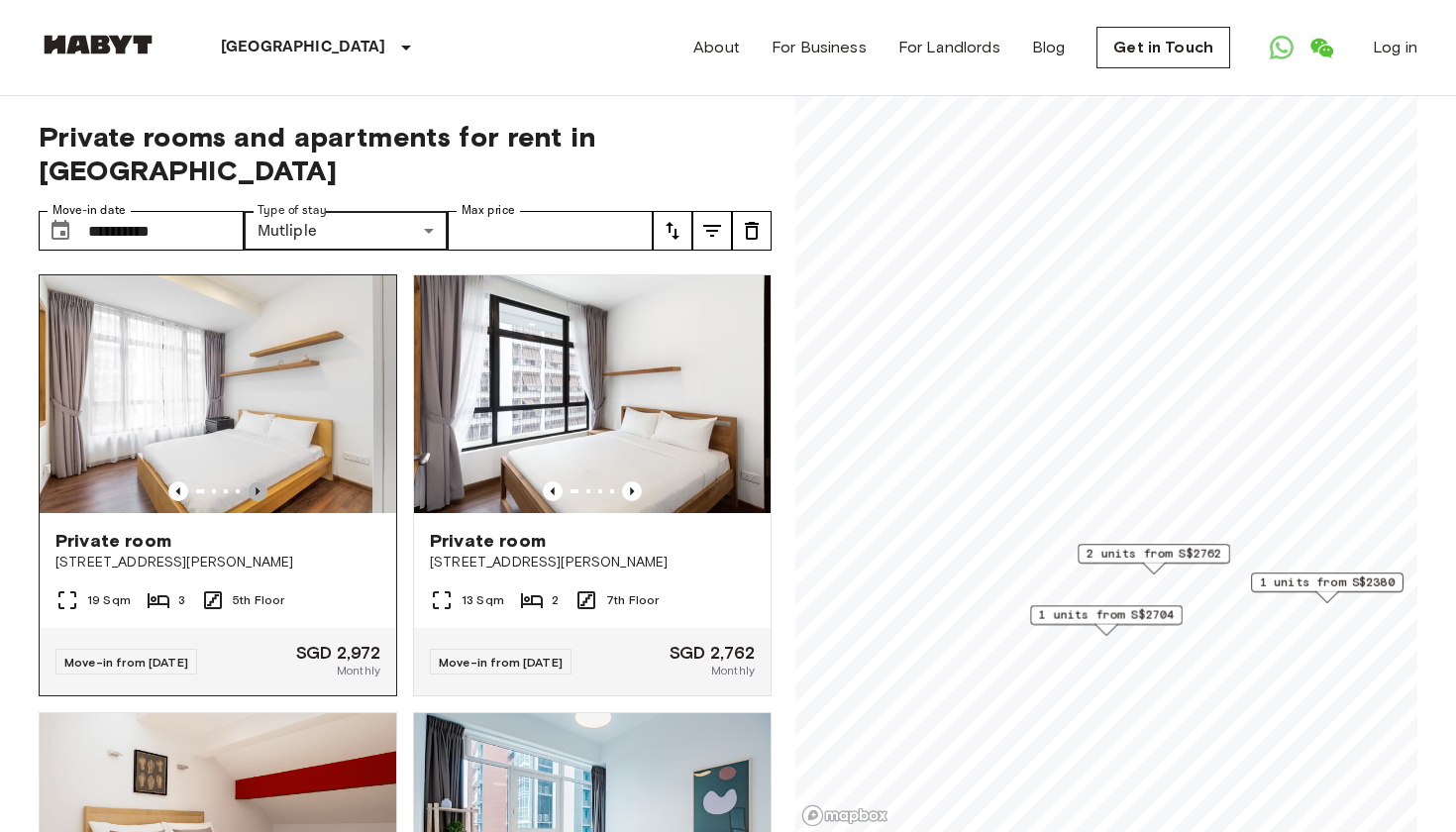
click at [258, 488] on icon "Previous image" at bounding box center [258, 491] width 20 height 20
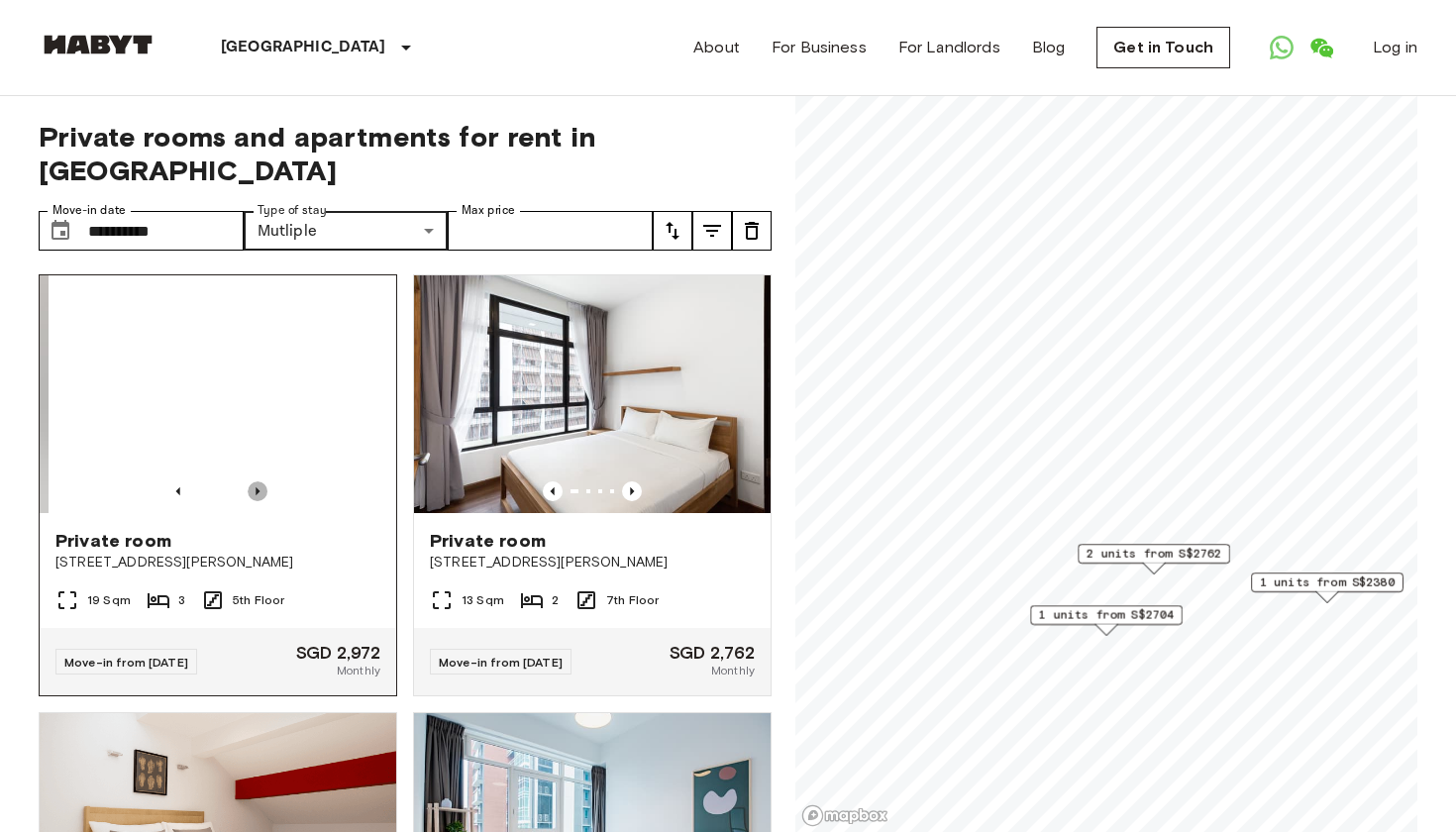
click at [258, 488] on icon "Previous image" at bounding box center [258, 491] width 20 height 20
click at [258, 487] on icon "Previous image" at bounding box center [258, 491] width 20 height 20
click at [637, 492] on icon "Previous image" at bounding box center [632, 491] width 20 height 20
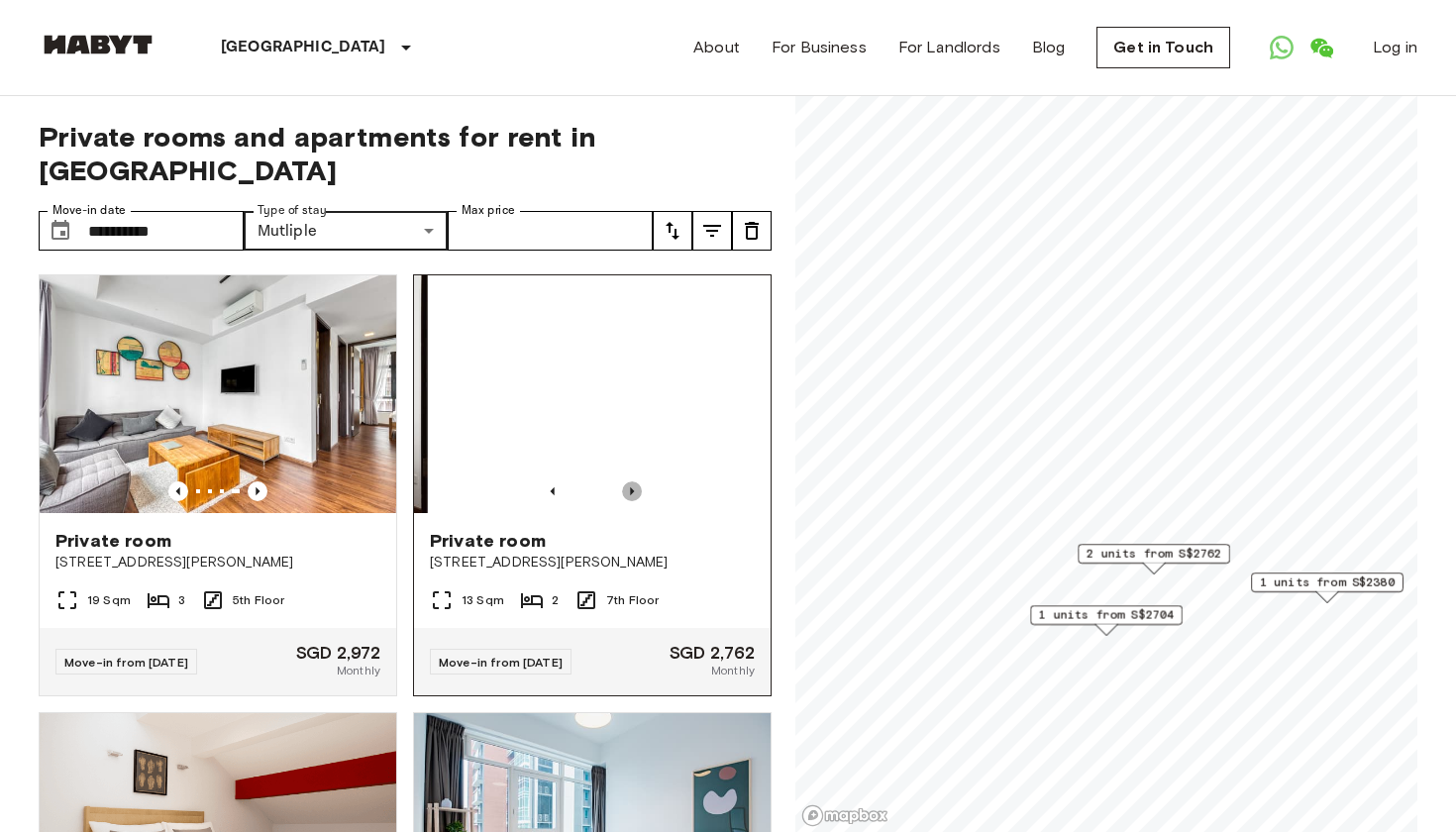
click at [637, 492] on icon "Previous image" at bounding box center [632, 491] width 20 height 20
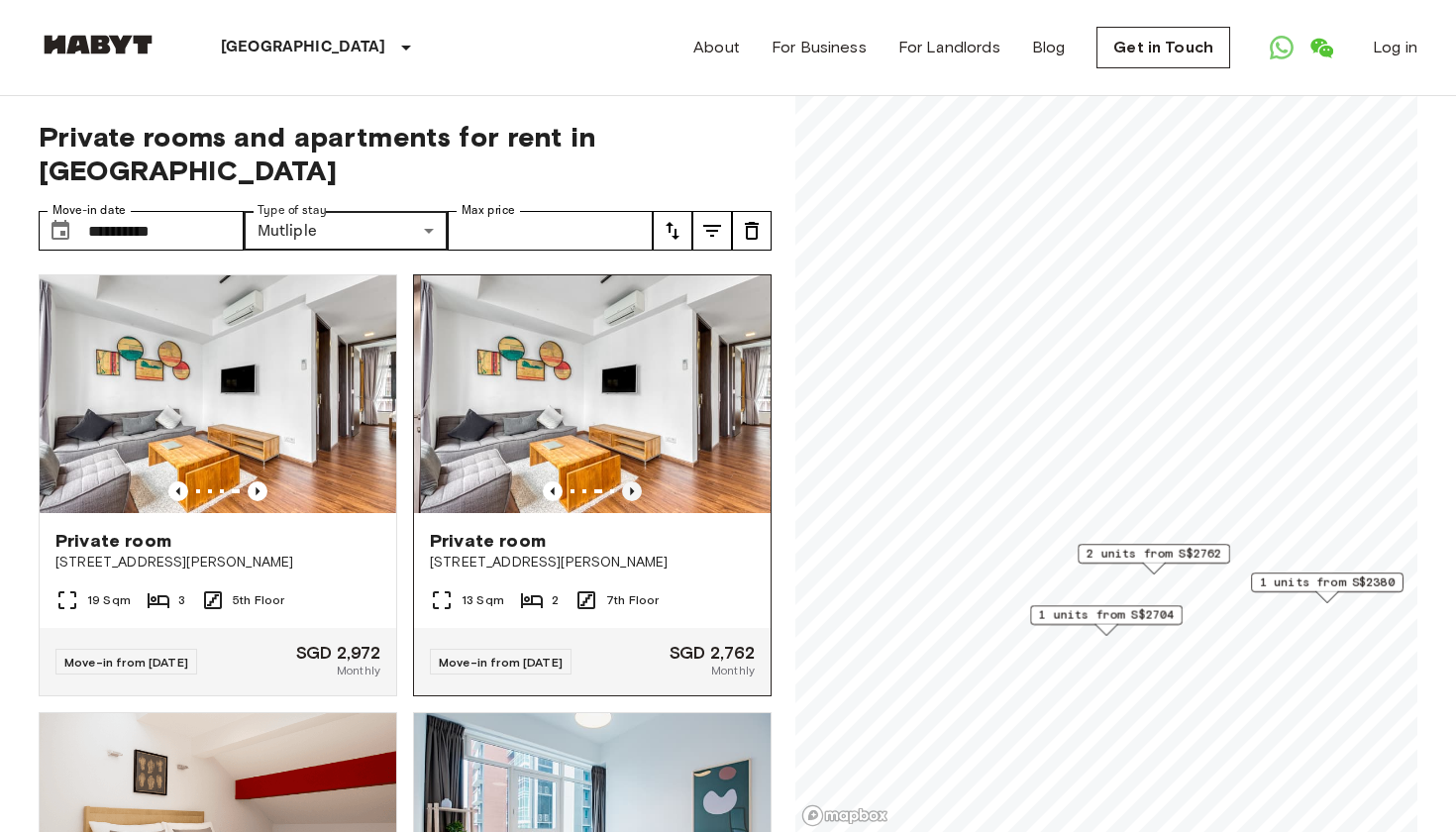
click at [637, 492] on icon "Previous image" at bounding box center [632, 491] width 20 height 20
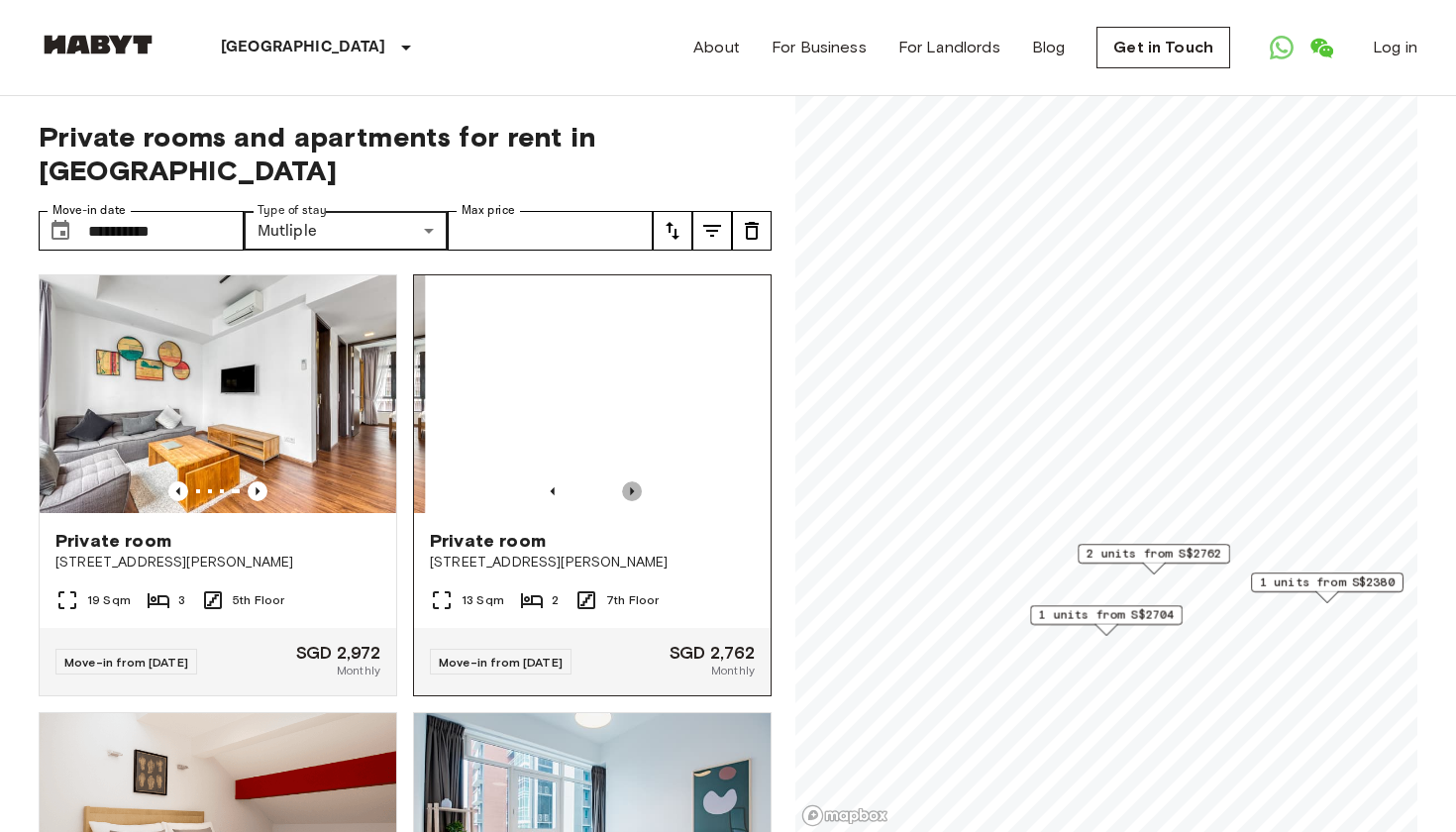
click at [637, 492] on icon "Previous image" at bounding box center [632, 491] width 20 height 20
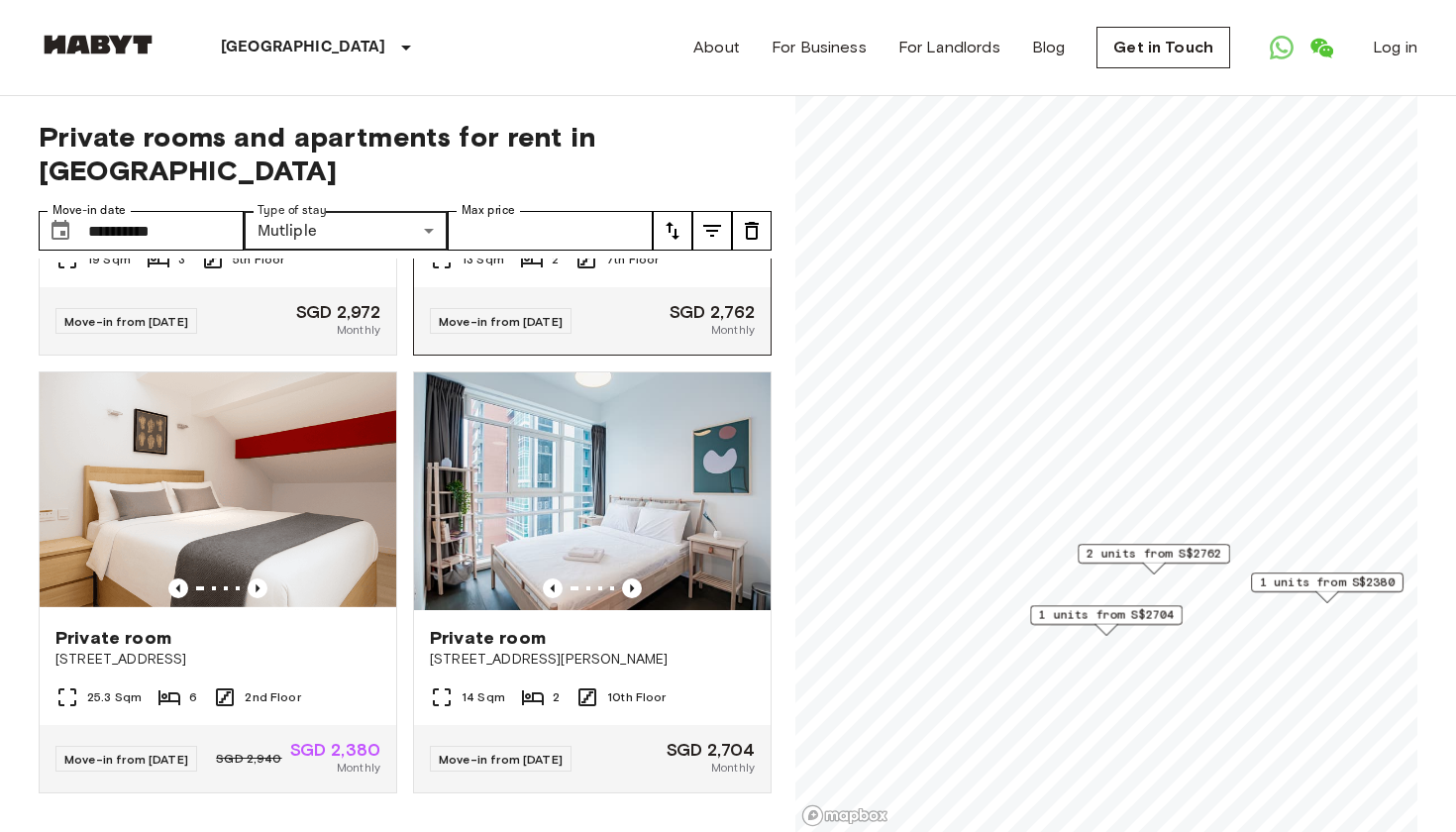
scroll to position [355, 0]
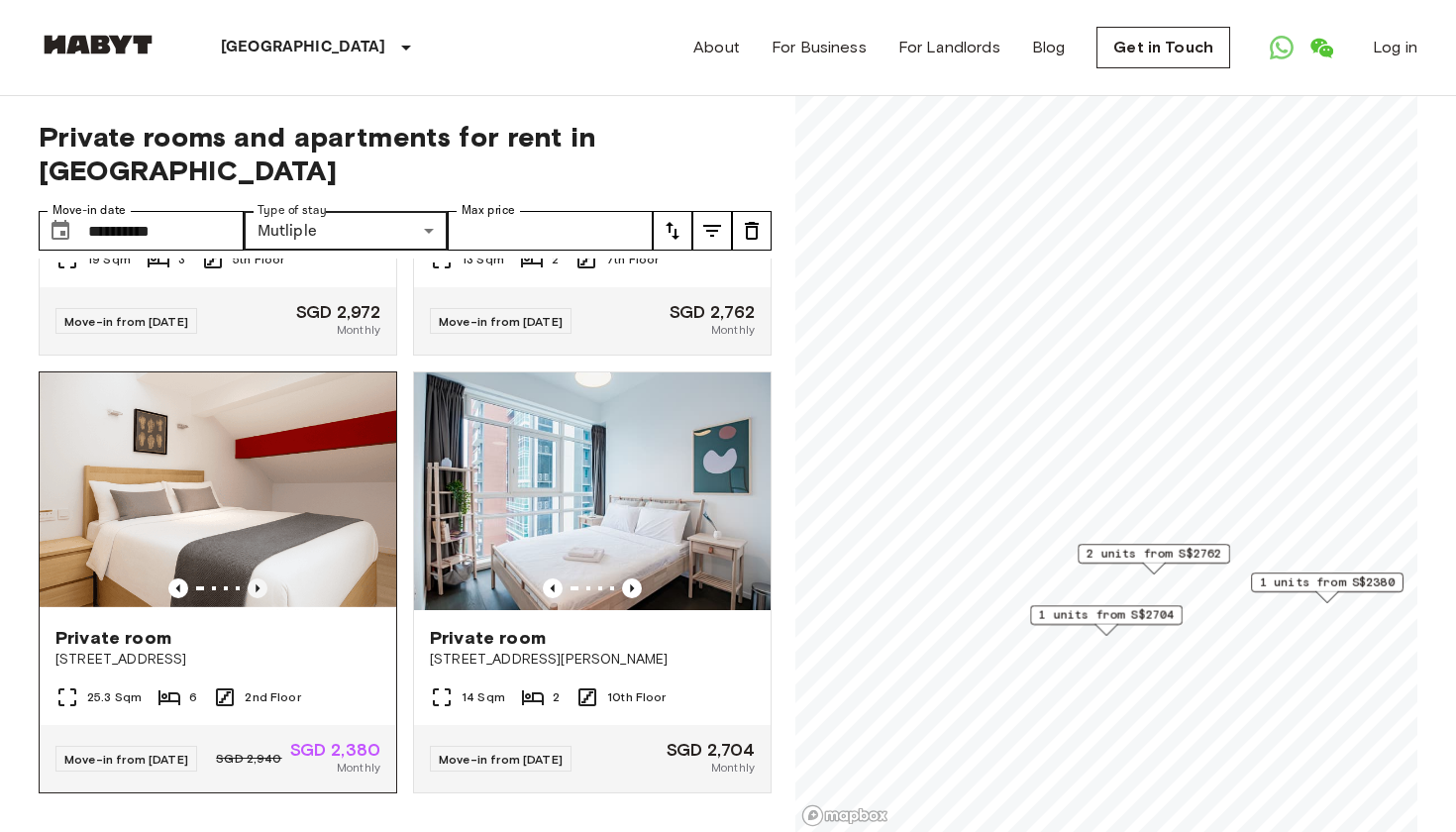
click at [262, 578] on icon "Previous image" at bounding box center [258, 588] width 20 height 20
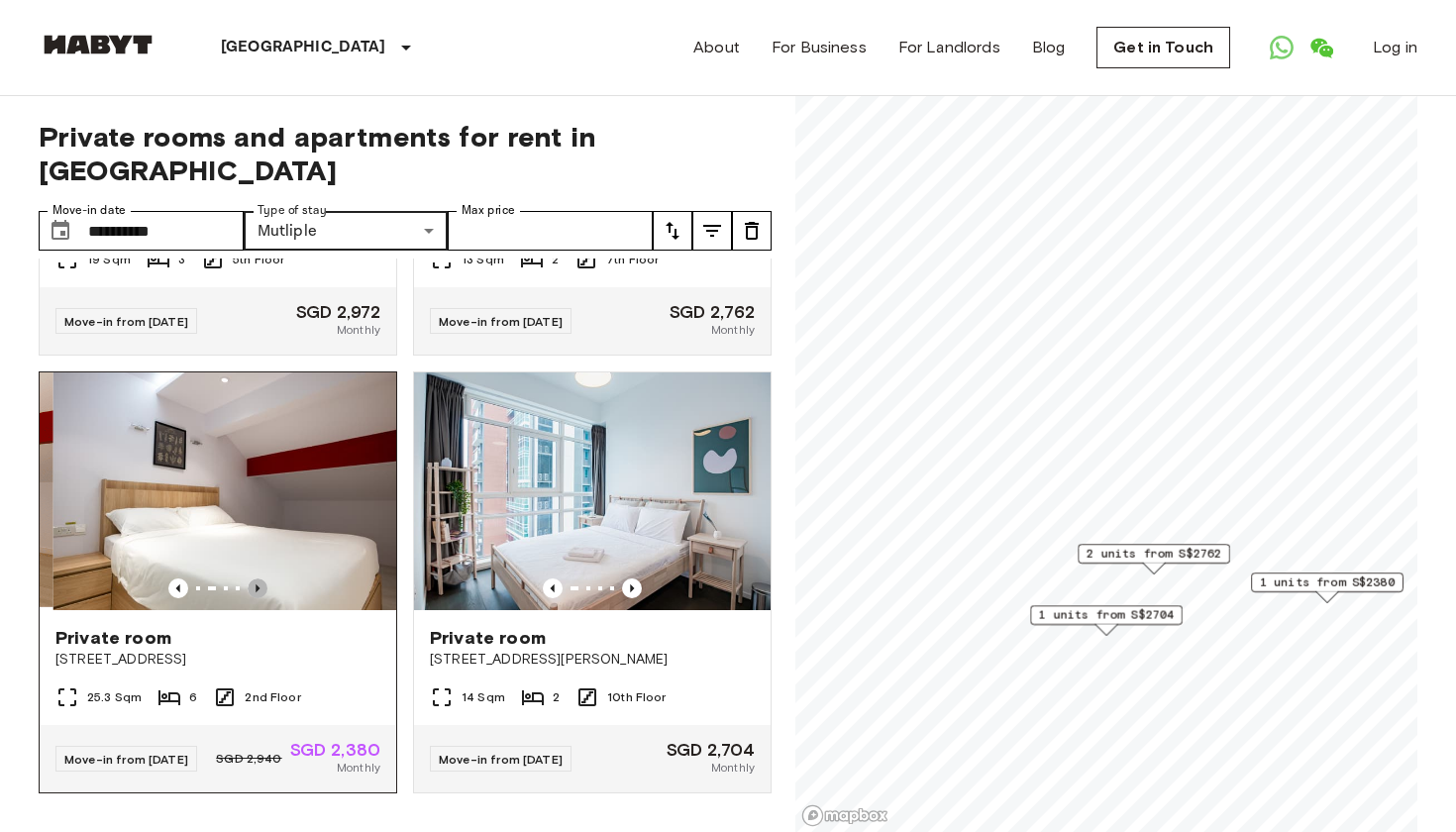
click at [253, 578] on icon "Previous image" at bounding box center [258, 588] width 20 height 20
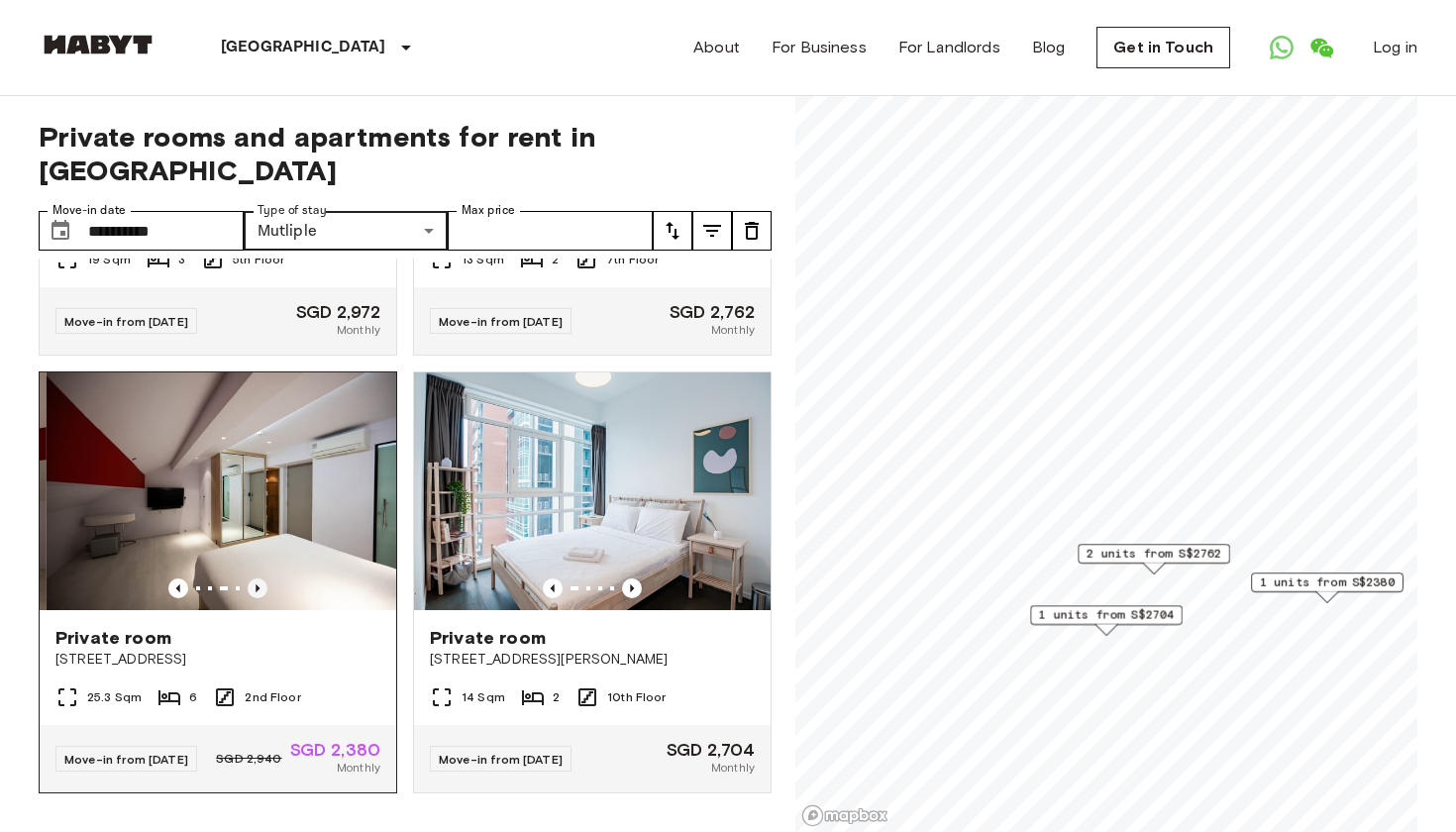
click at [252, 578] on icon "Previous image" at bounding box center [258, 588] width 20 height 20
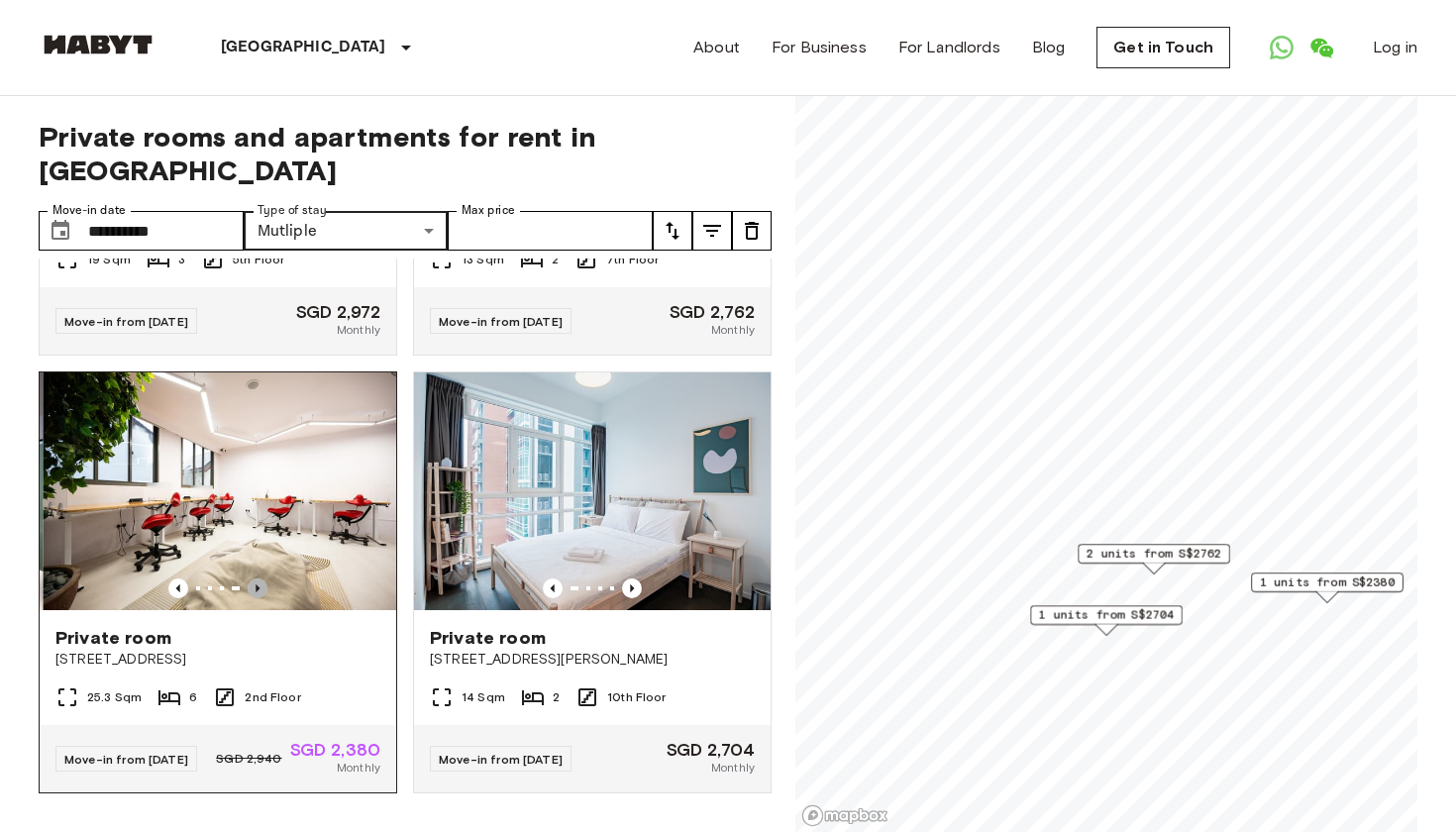
click at [252, 578] on icon "Previous image" at bounding box center [258, 588] width 20 height 20
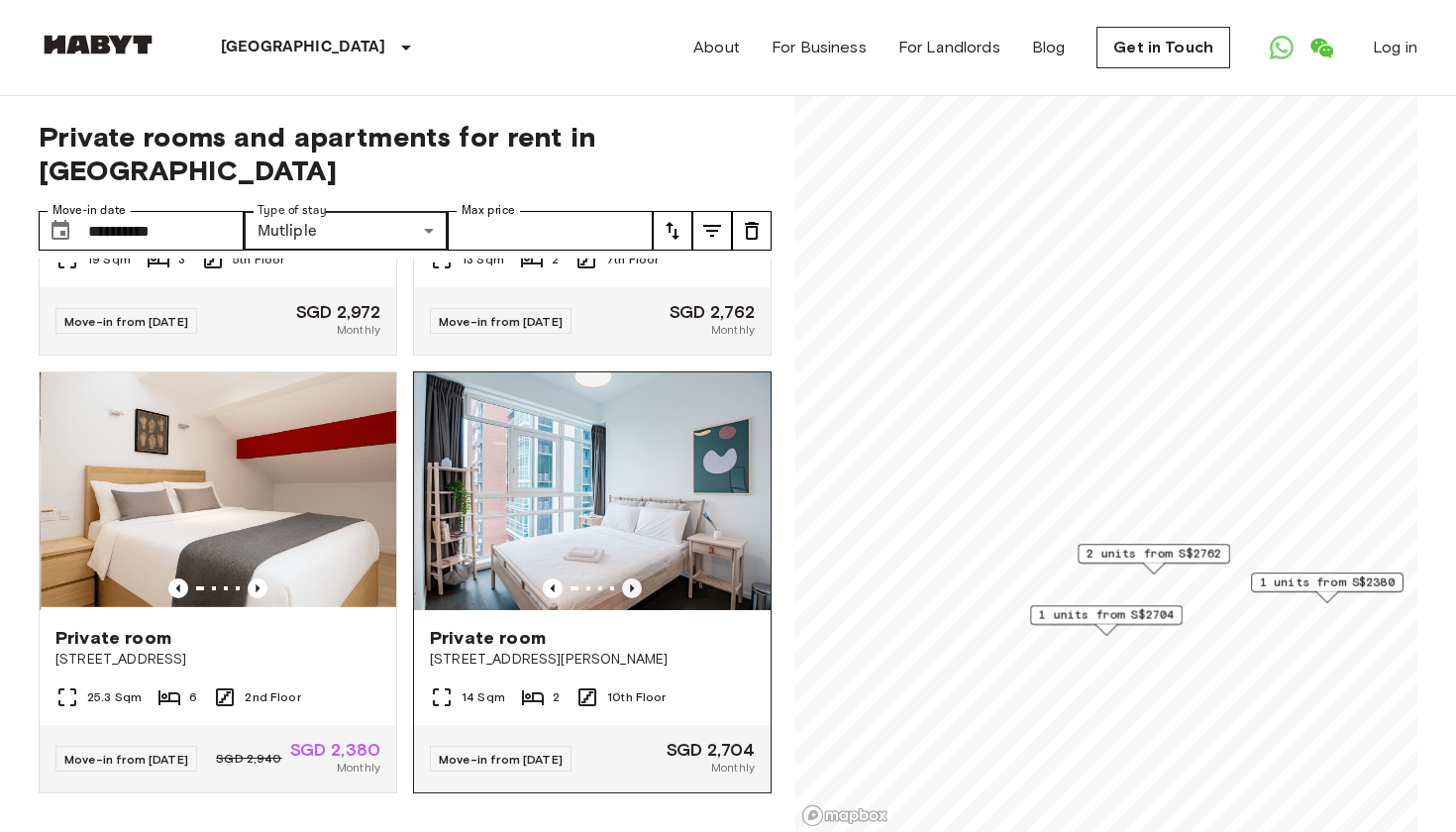
click at [627, 578] on icon "Previous image" at bounding box center [632, 588] width 20 height 20
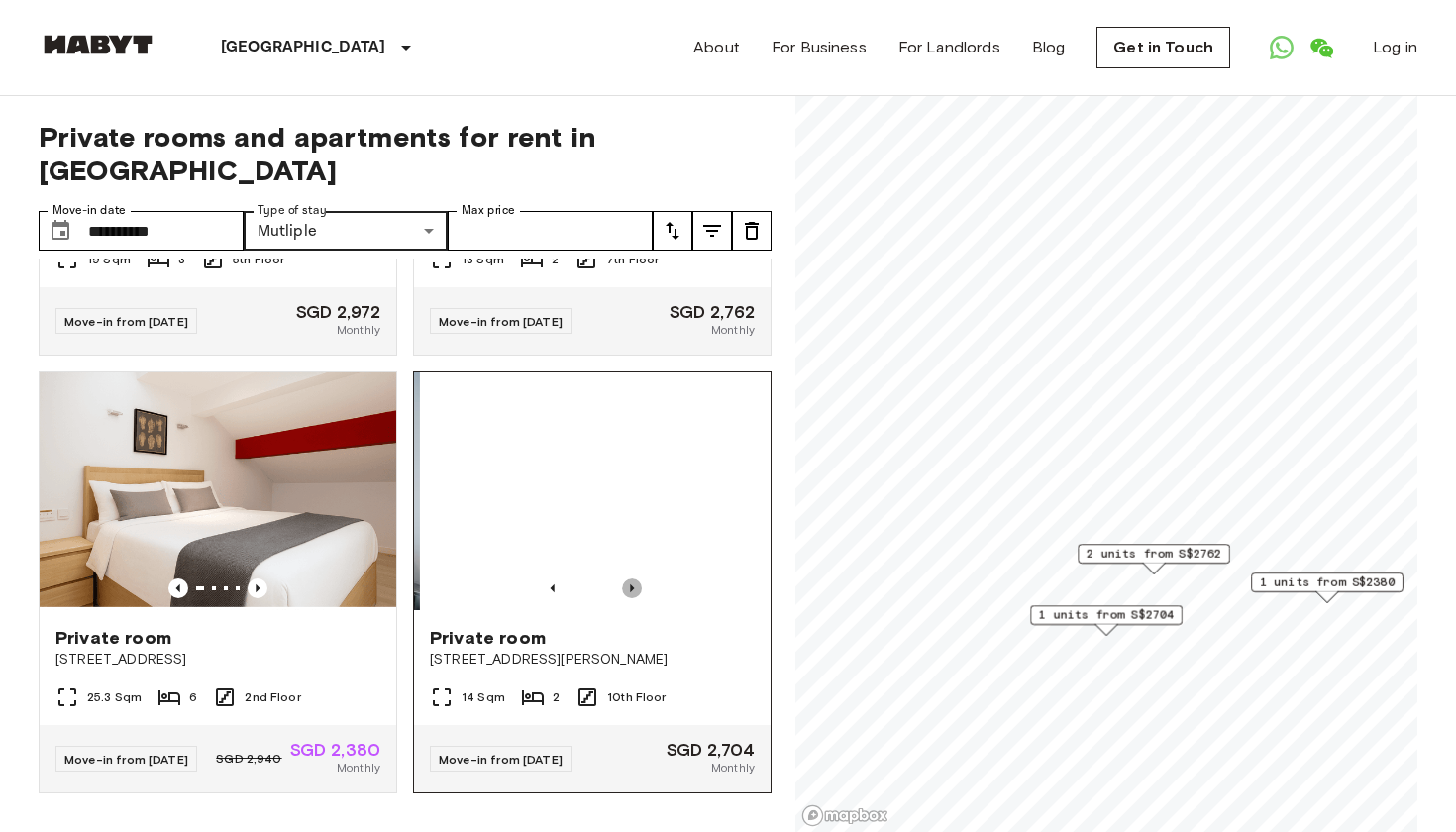
click at [627, 578] on icon "Previous image" at bounding box center [632, 588] width 20 height 20
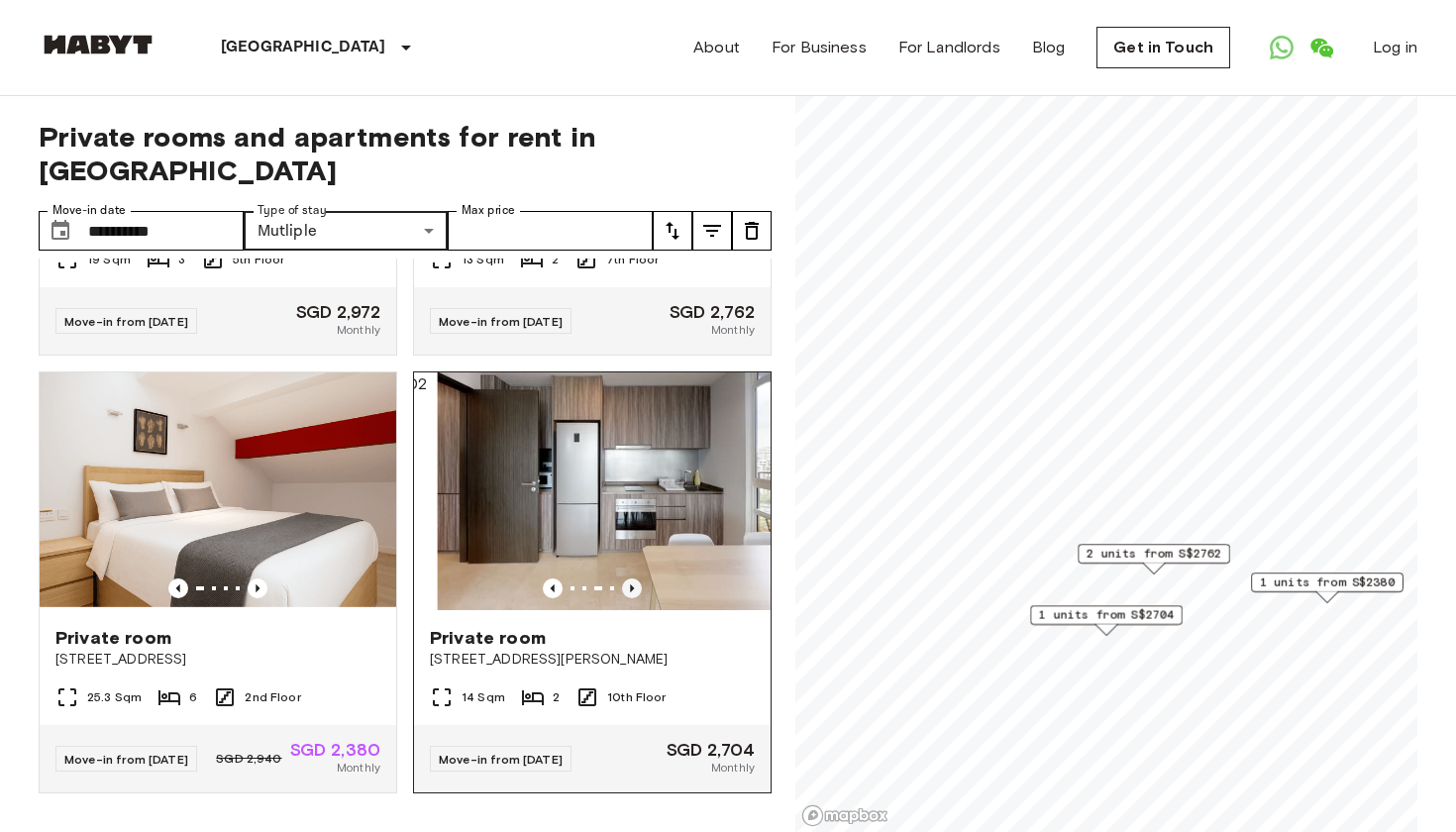
click at [627, 578] on icon "Previous image" at bounding box center [632, 588] width 20 height 20
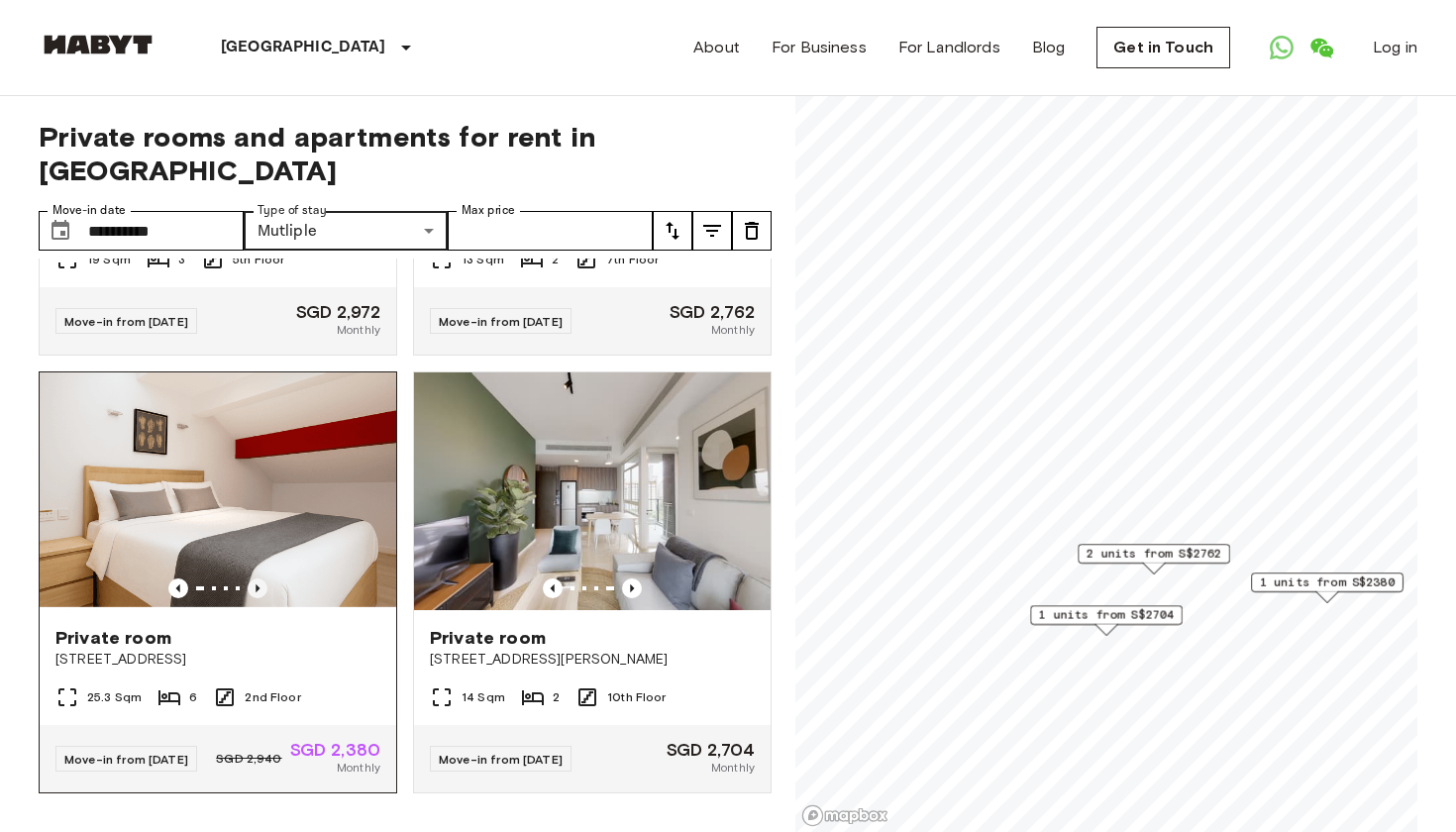
click at [260, 578] on icon "Previous image" at bounding box center [258, 588] width 20 height 20
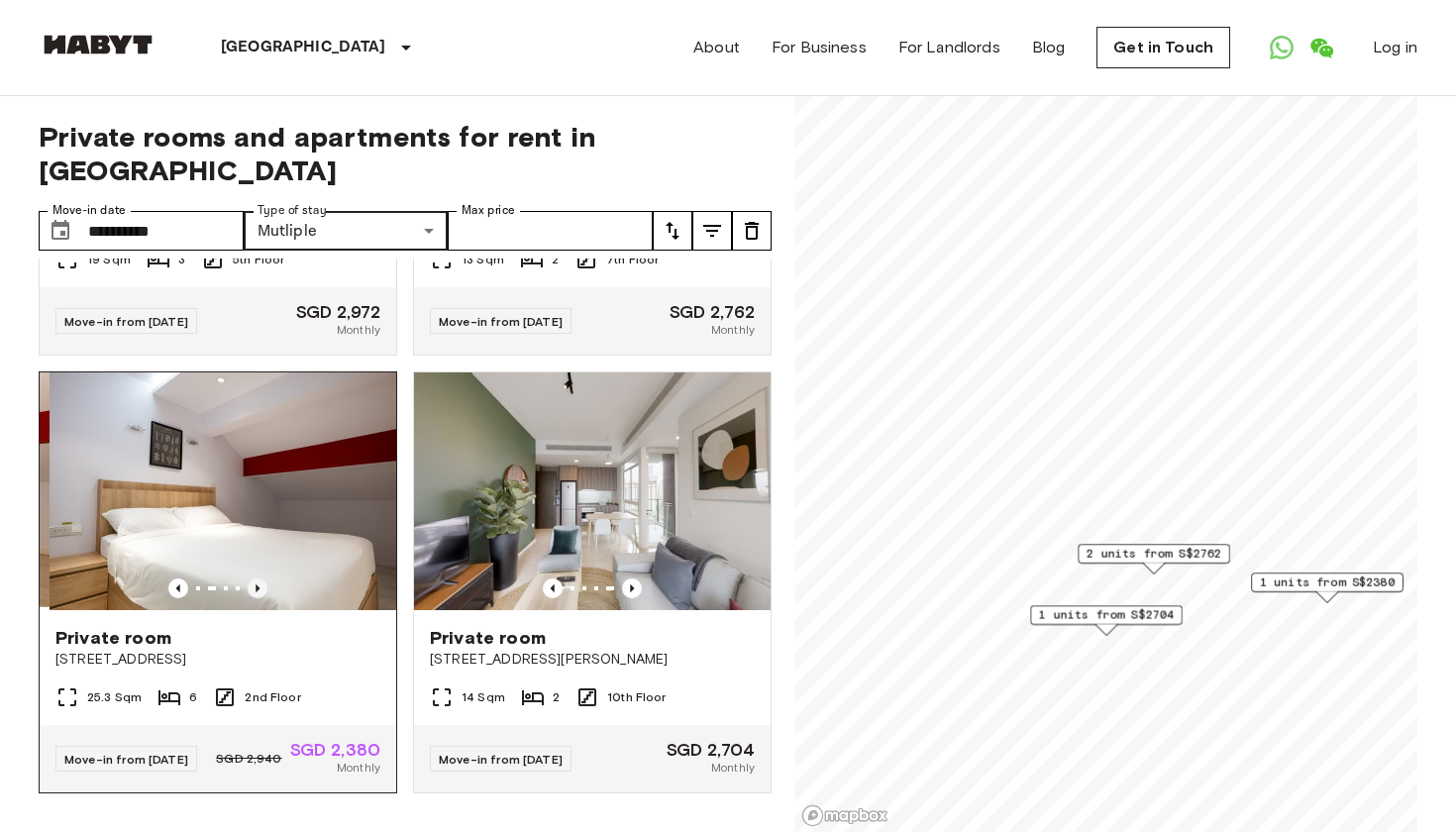
click at [260, 578] on icon "Previous image" at bounding box center [258, 588] width 20 height 20
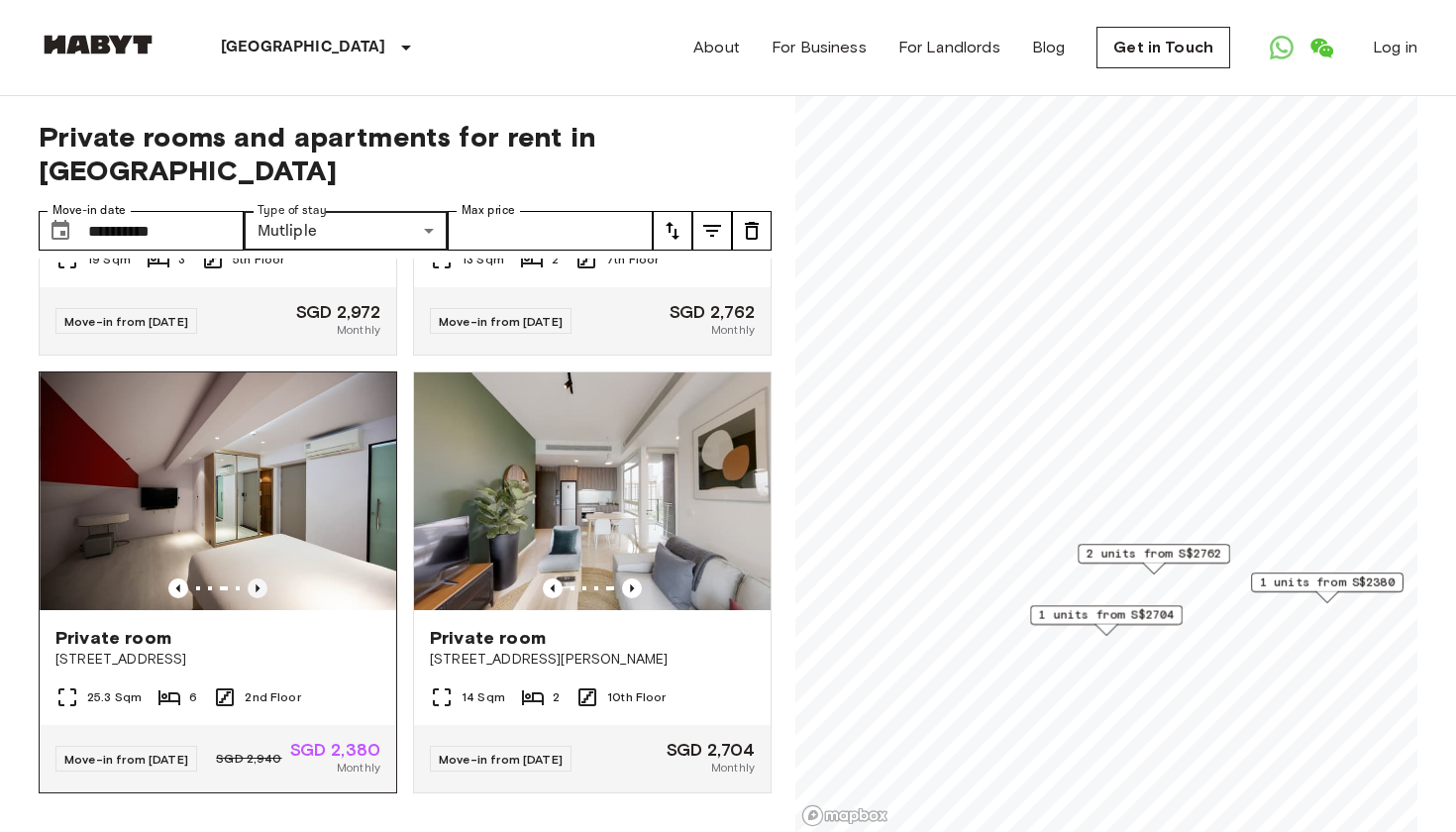
click at [260, 578] on icon "Previous image" at bounding box center [258, 588] width 20 height 20
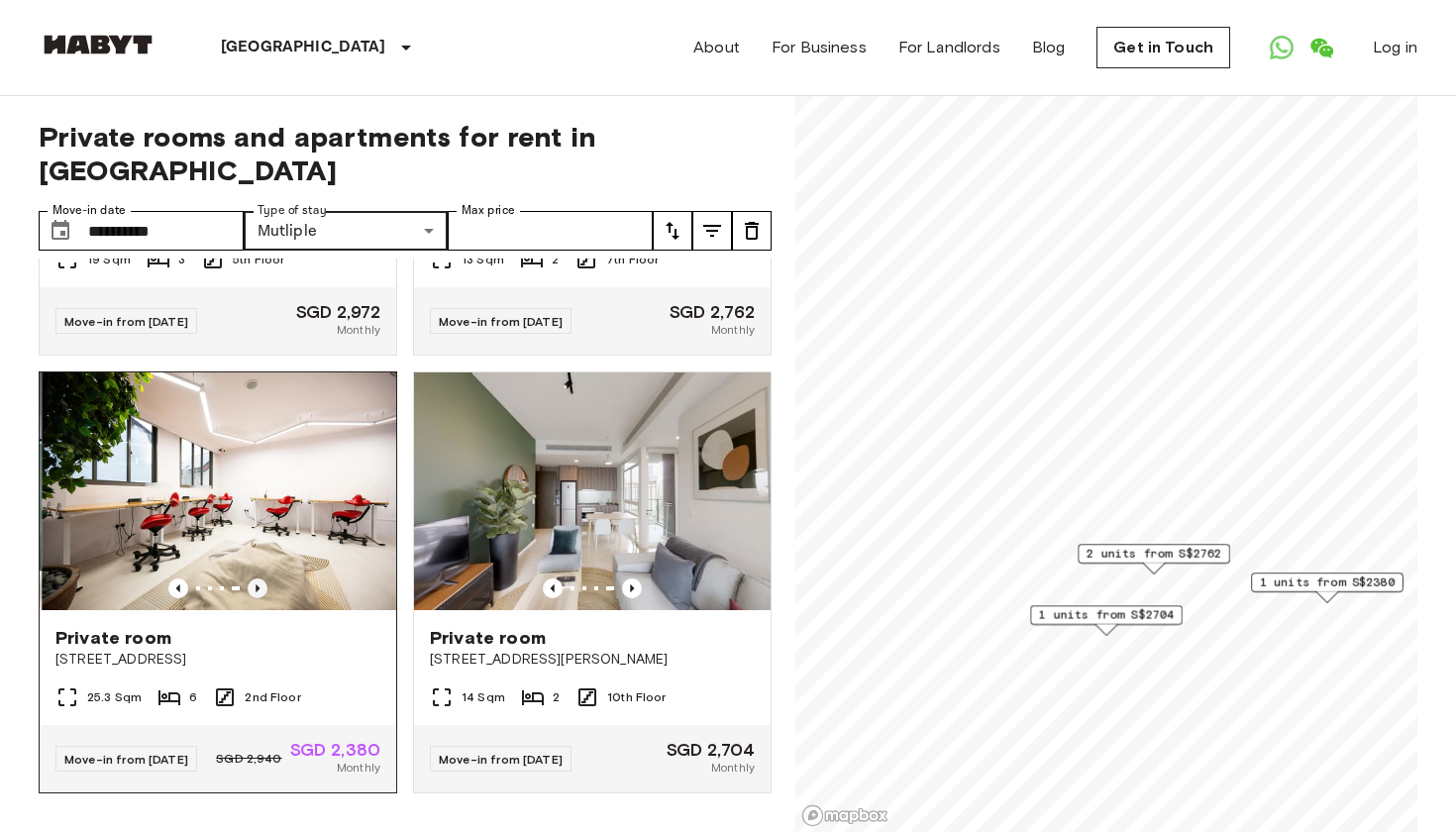
click at [260, 578] on icon "Previous image" at bounding box center [258, 588] width 20 height 20
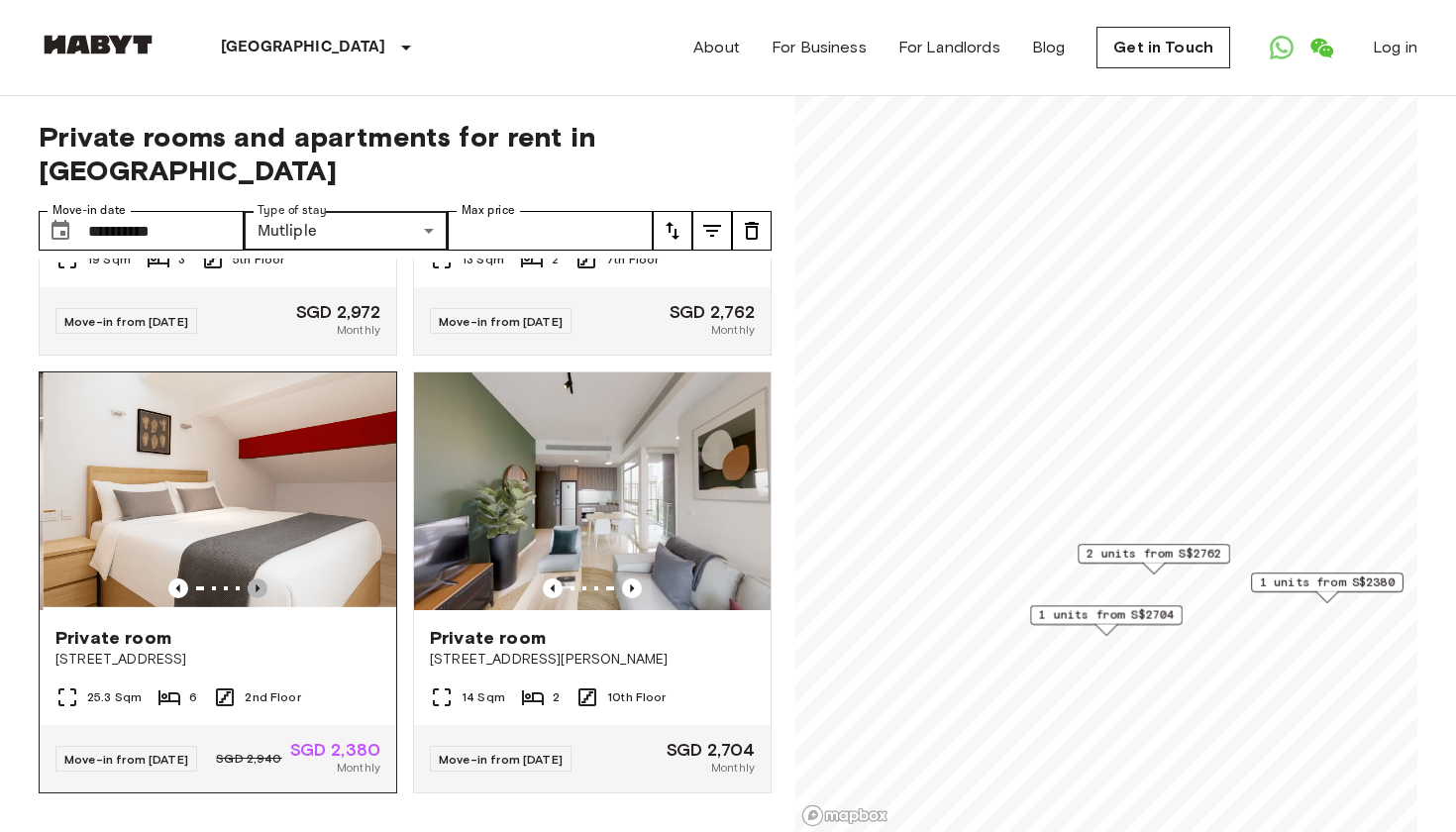
click at [260, 578] on icon "Previous image" at bounding box center [258, 588] width 20 height 20
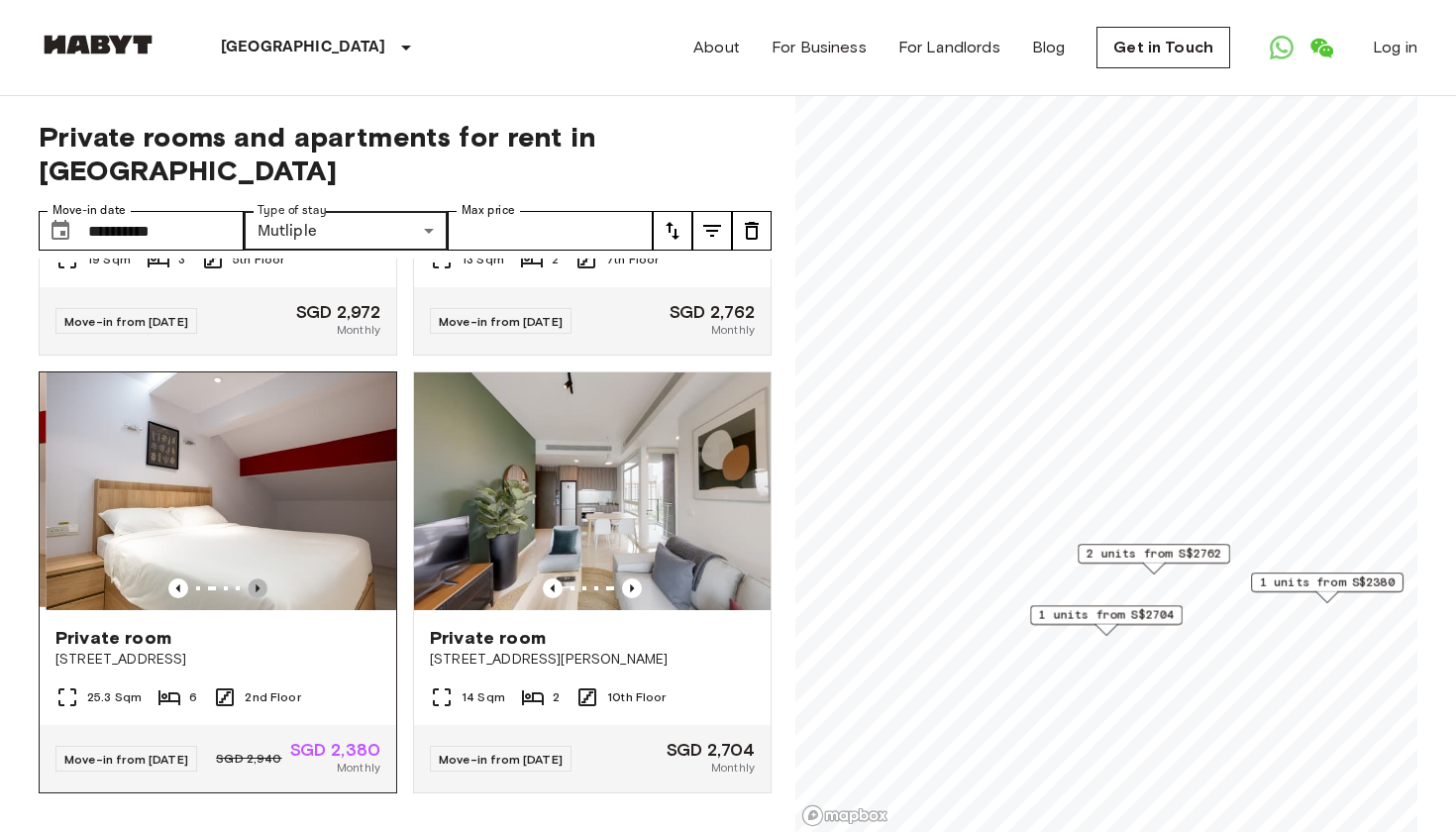
click at [260, 578] on icon "Previous image" at bounding box center [258, 588] width 20 height 20
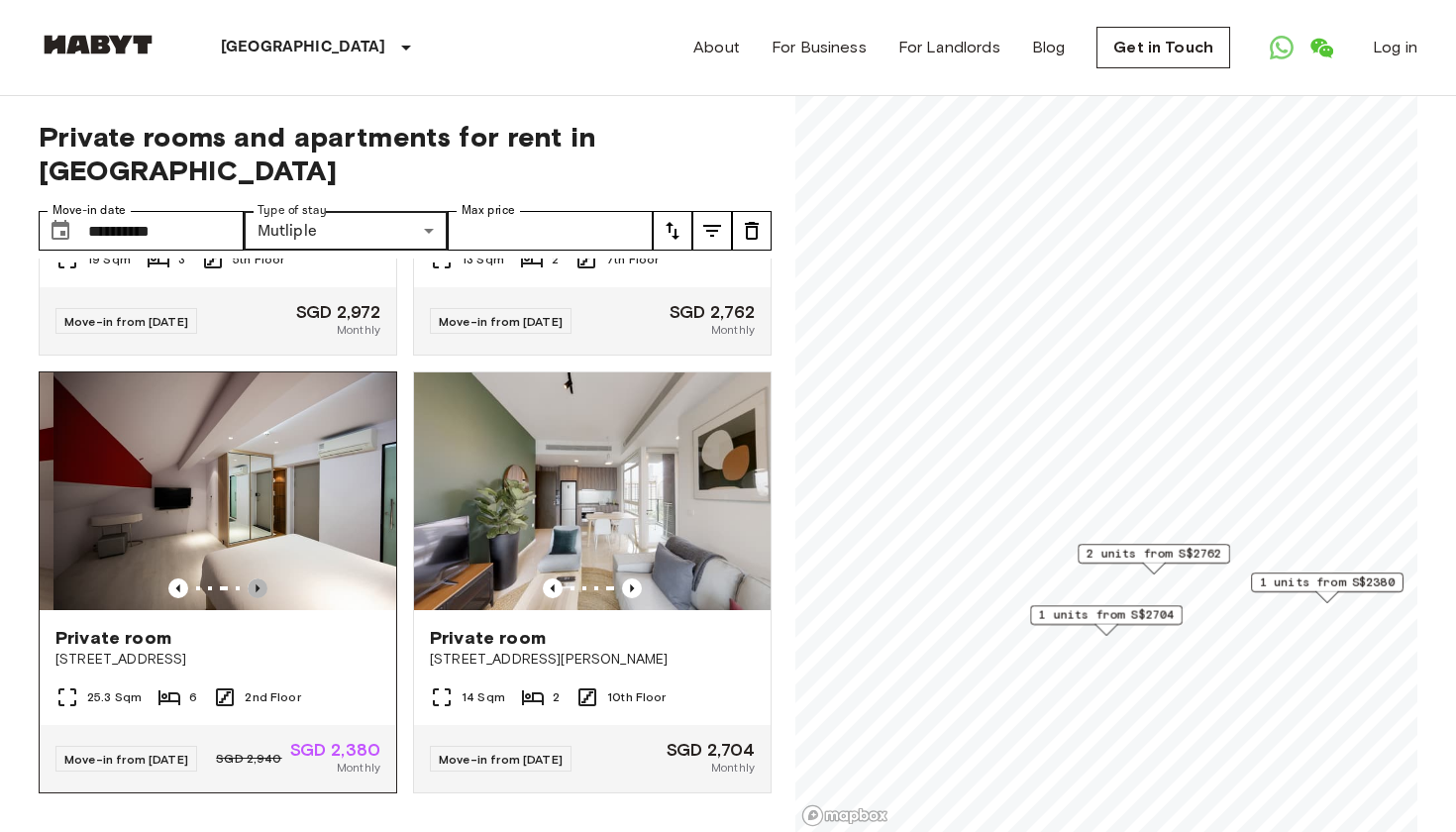
click at [260, 578] on icon "Previous image" at bounding box center [258, 588] width 20 height 20
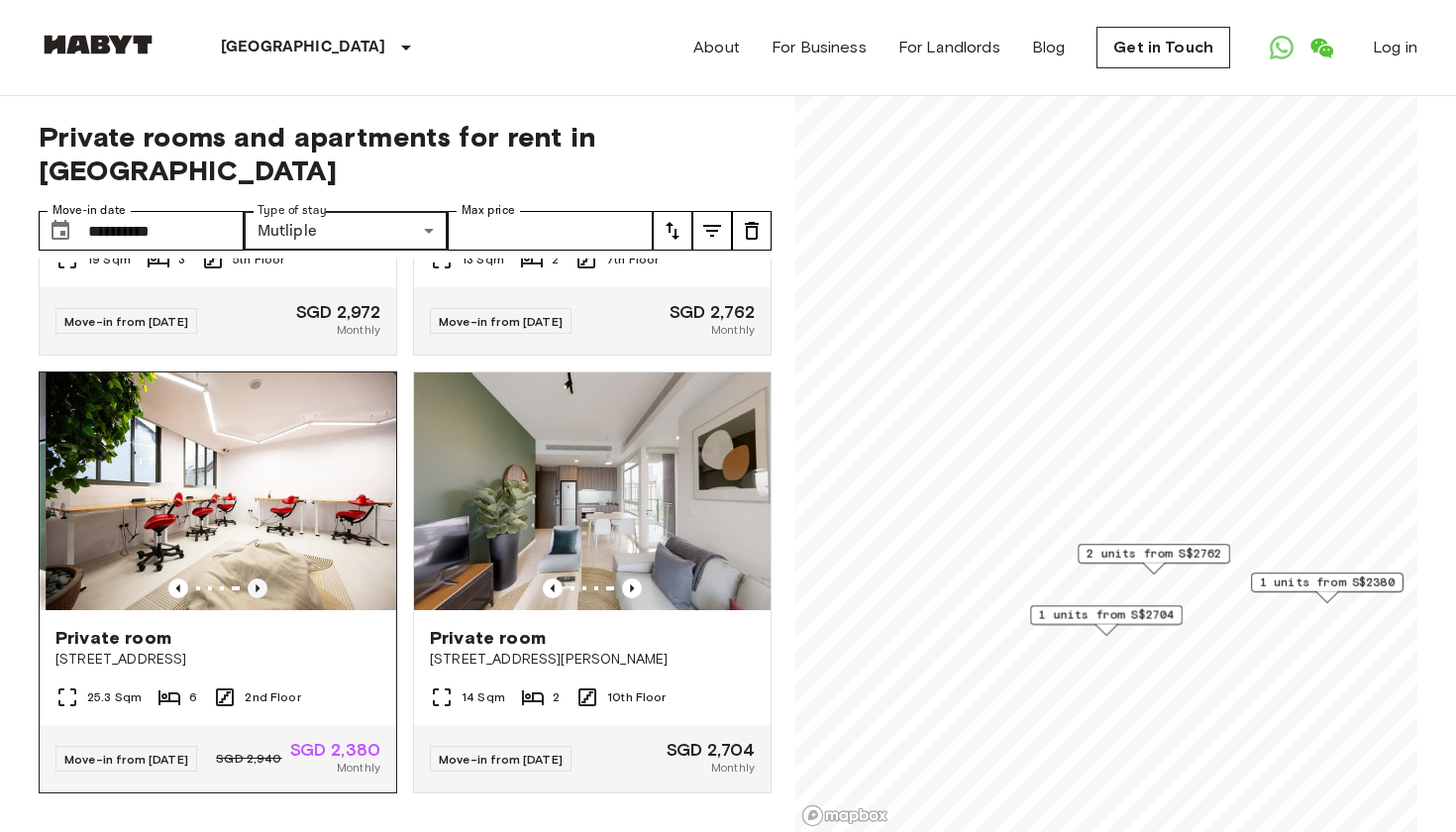
click at [259, 578] on icon "Previous image" at bounding box center [258, 588] width 20 height 20
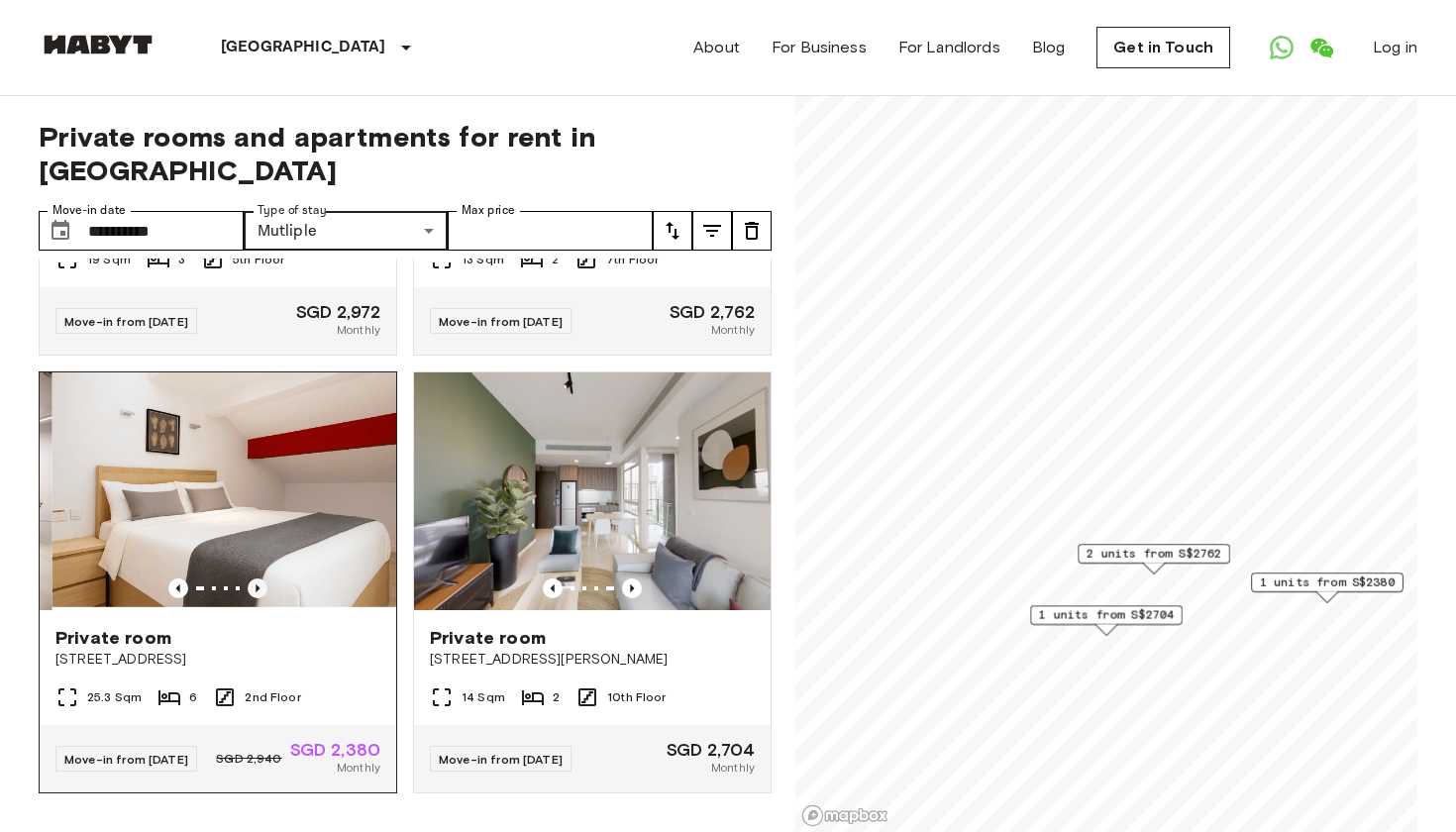
click at [259, 578] on icon "Previous image" at bounding box center [258, 588] width 20 height 20
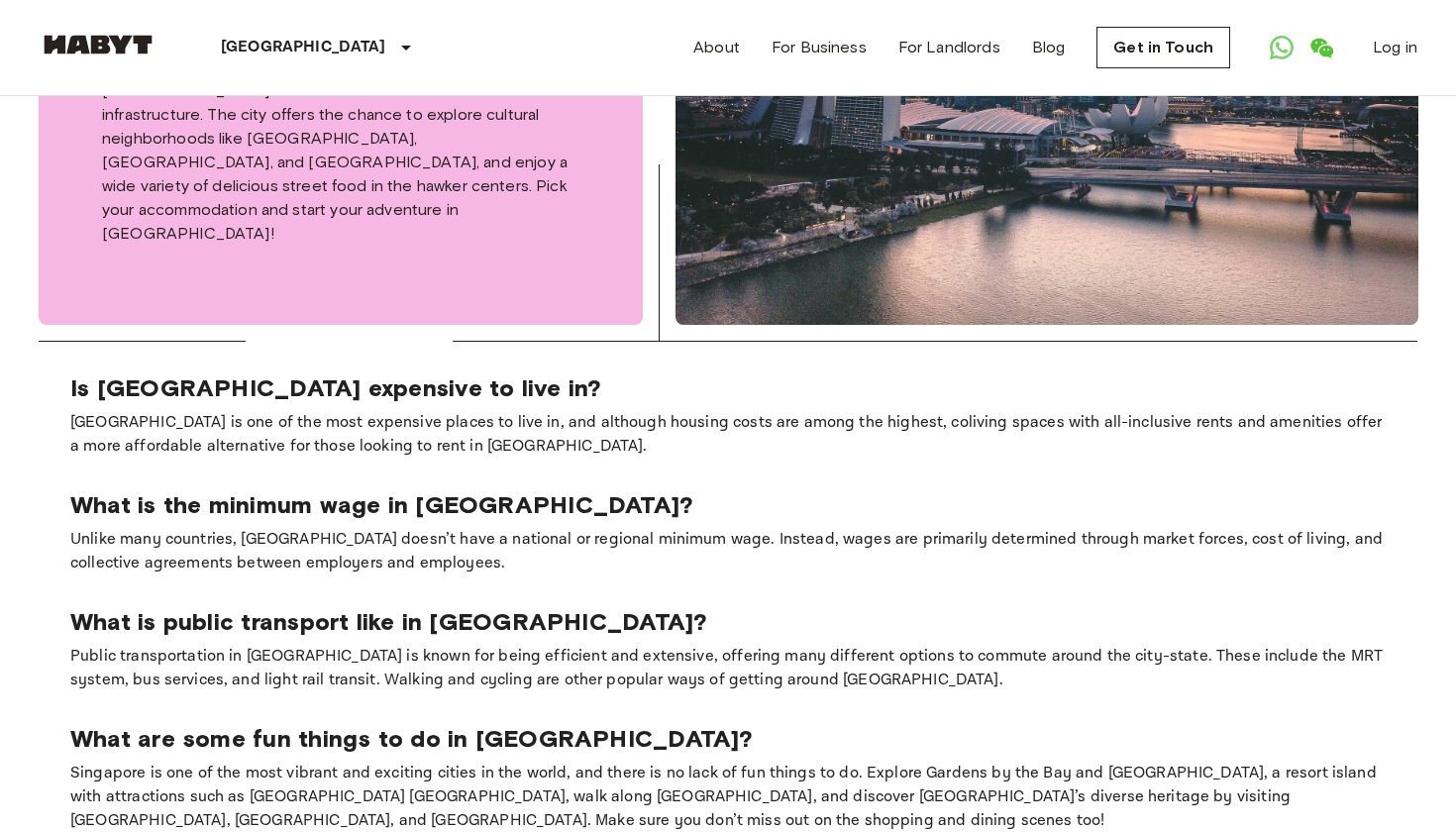
scroll to position [21, 0]
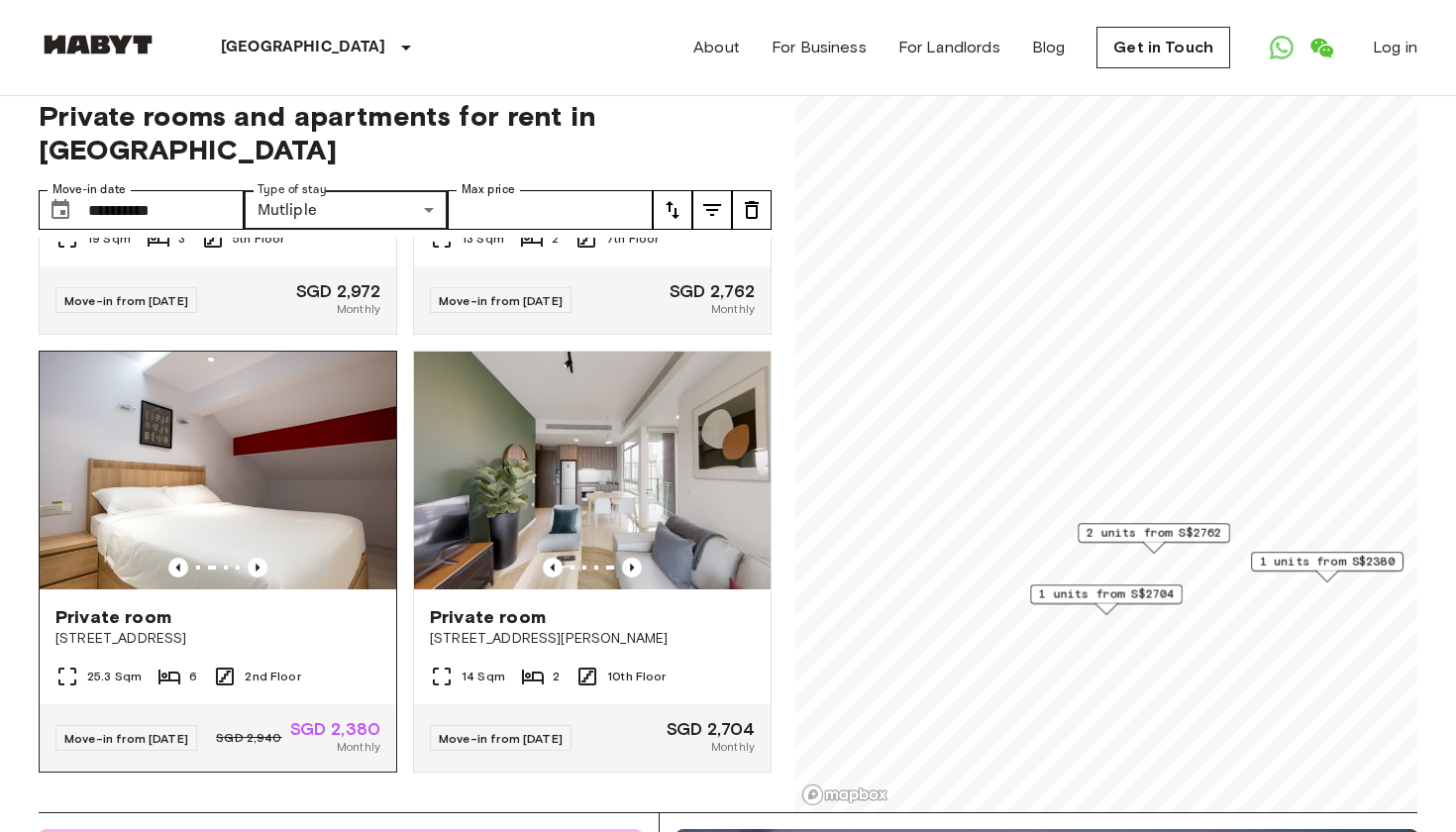
click at [138, 605] on span "Private room" at bounding box center [113, 617] width 116 height 24
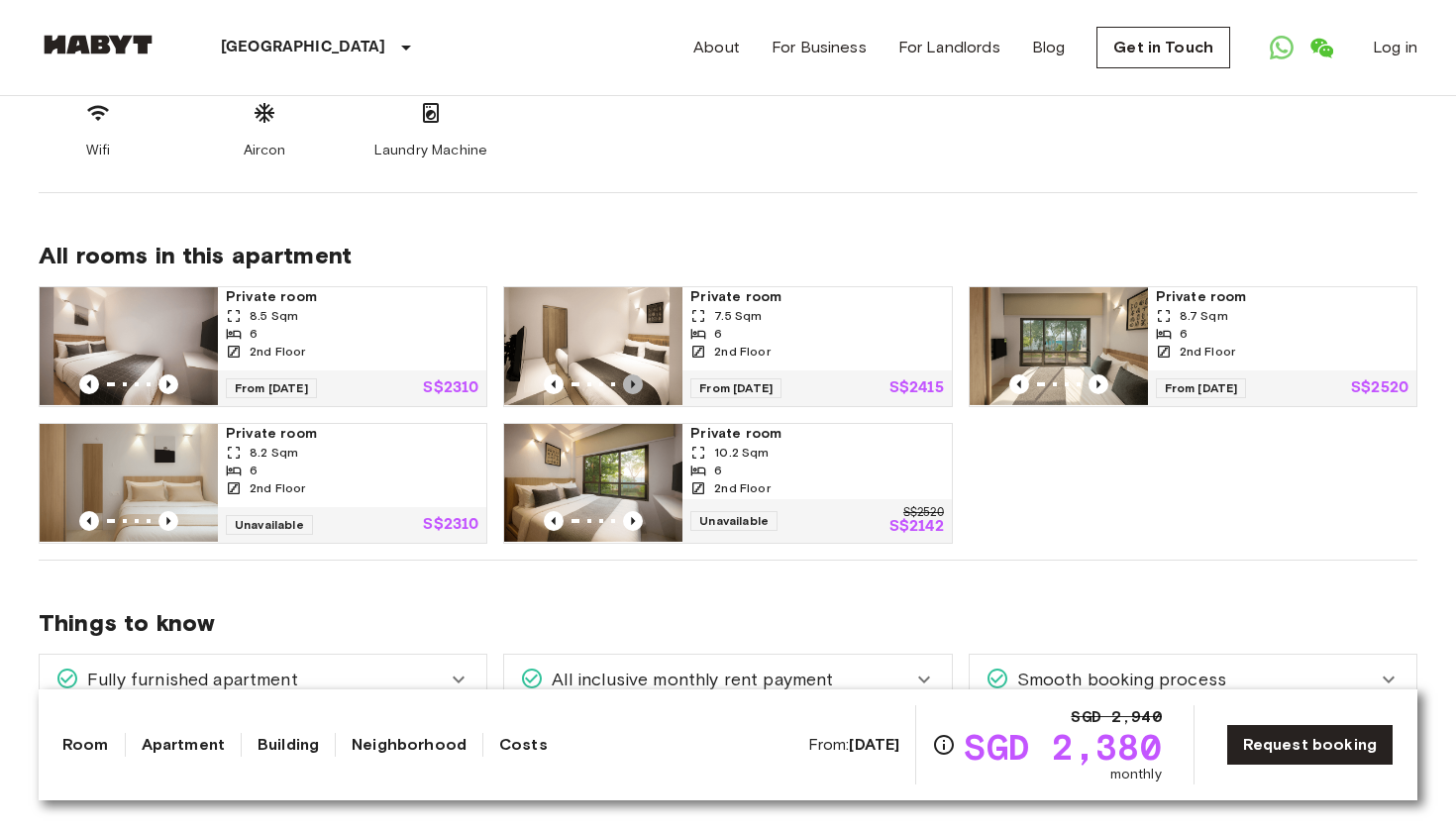
click at [636, 374] on icon "Previous image" at bounding box center [633, 384] width 20 height 20
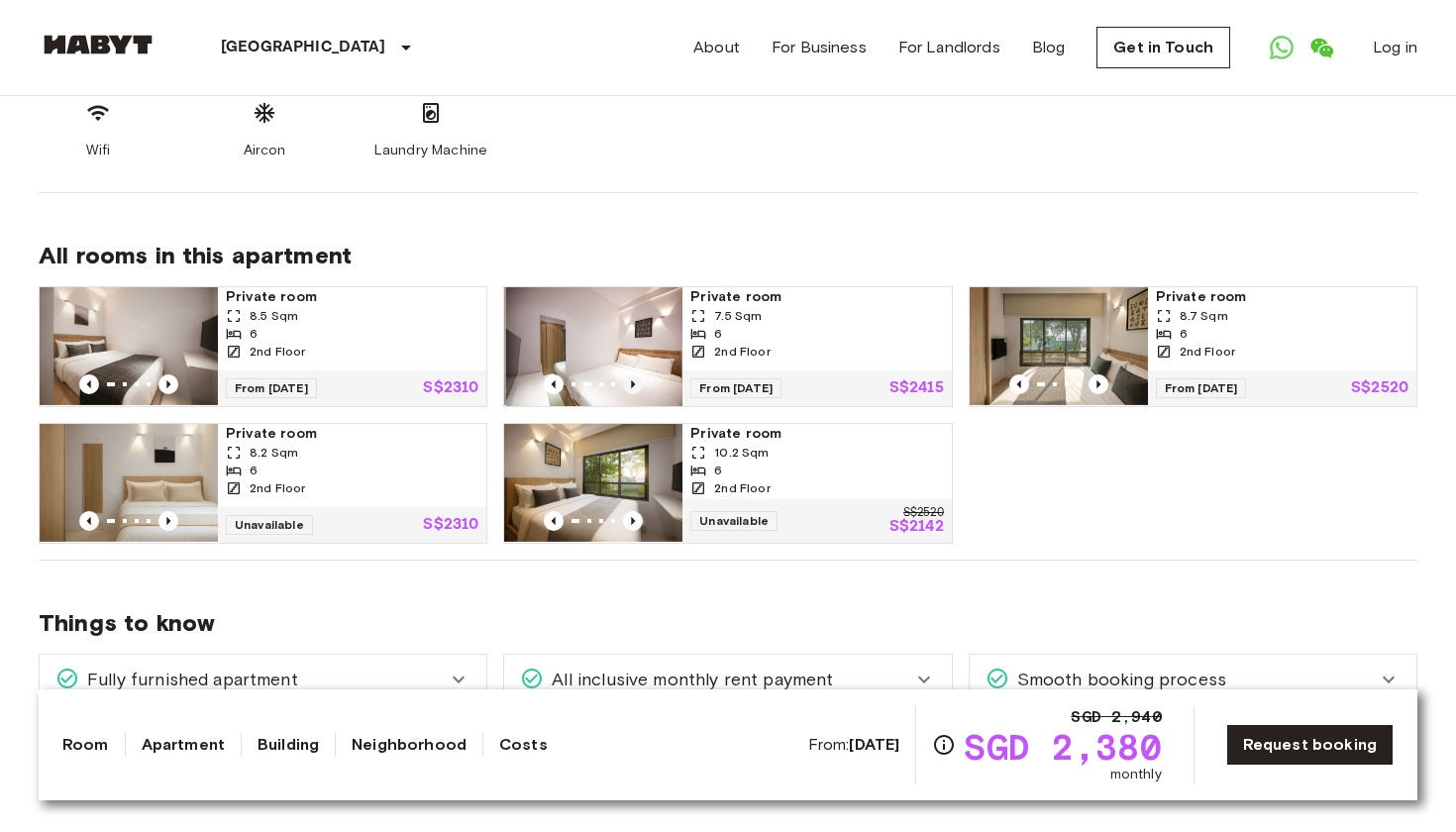
click at [635, 374] on icon "Previous image" at bounding box center [633, 384] width 20 height 20
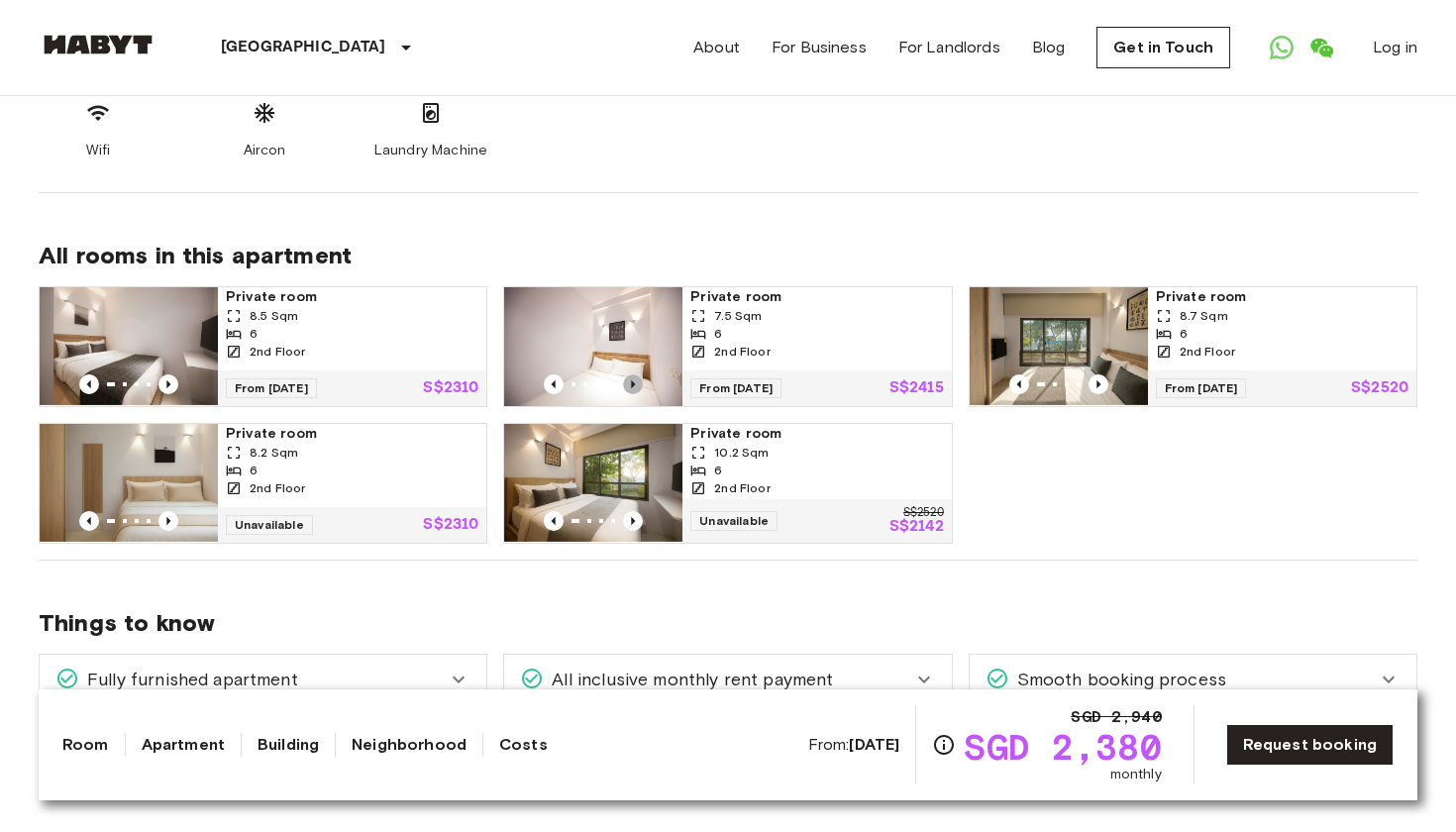
click at [635, 374] on icon "Previous image" at bounding box center [633, 384] width 20 height 20
